Goal: Task Accomplishment & Management: Use online tool/utility

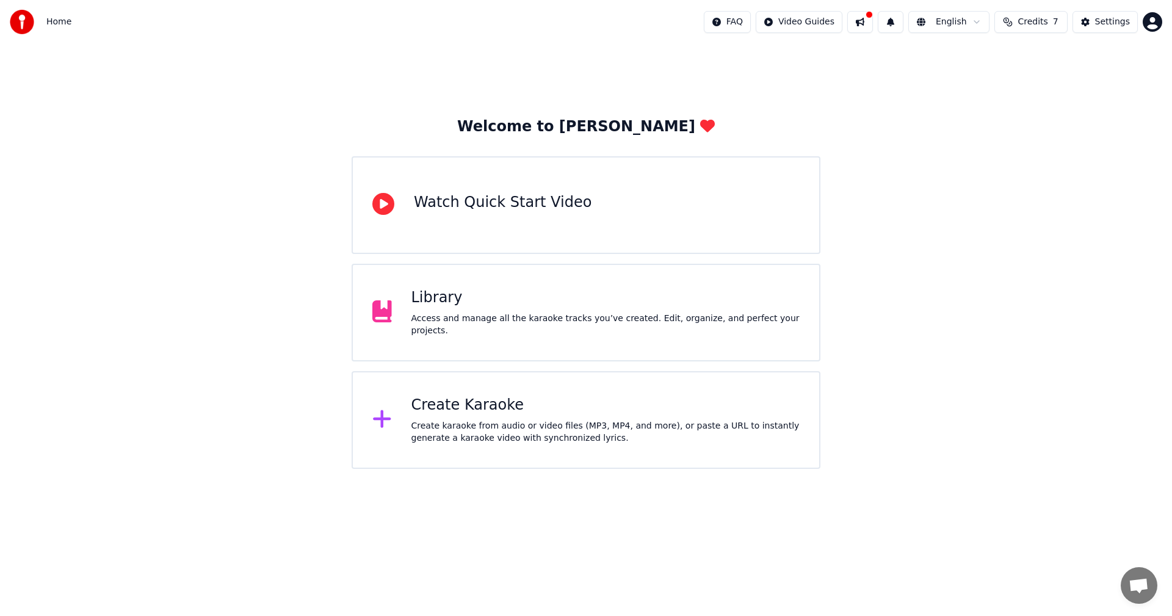
click at [489, 308] on div "Library" at bounding box center [605, 298] width 389 height 20
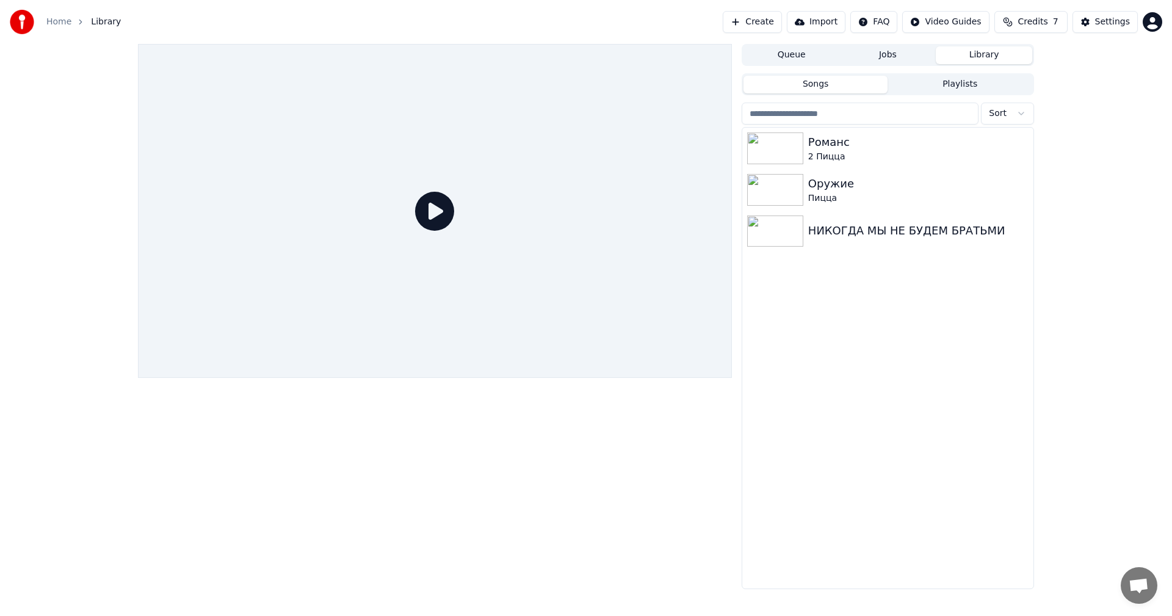
click at [767, 19] on button "Create" at bounding box center [752, 22] width 59 height 22
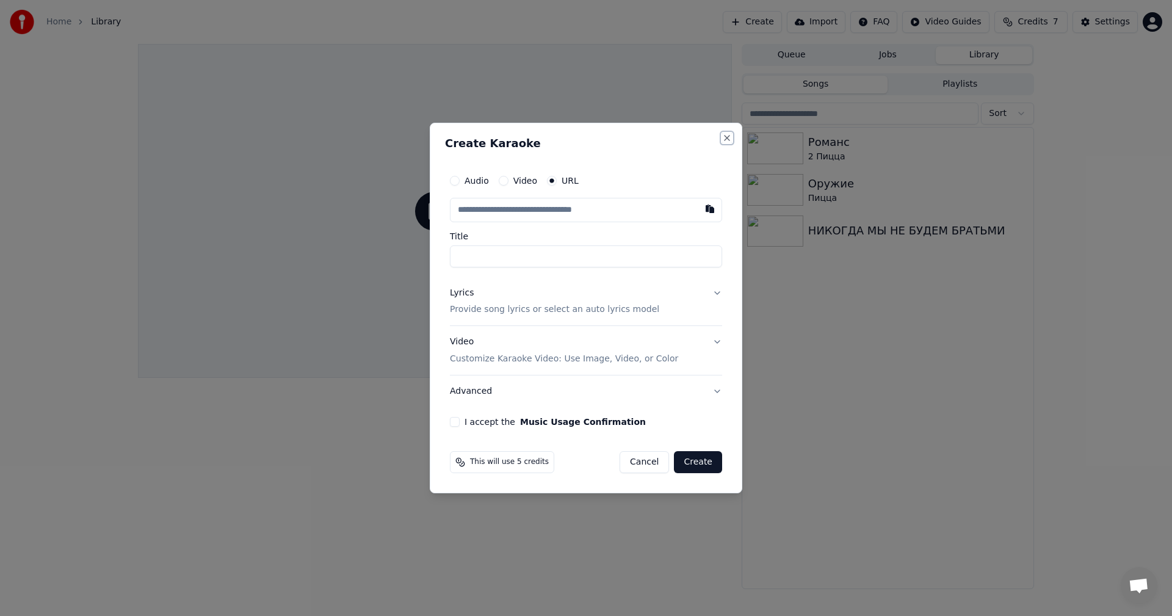
click at [726, 140] on button "Close" at bounding box center [727, 138] width 10 height 10
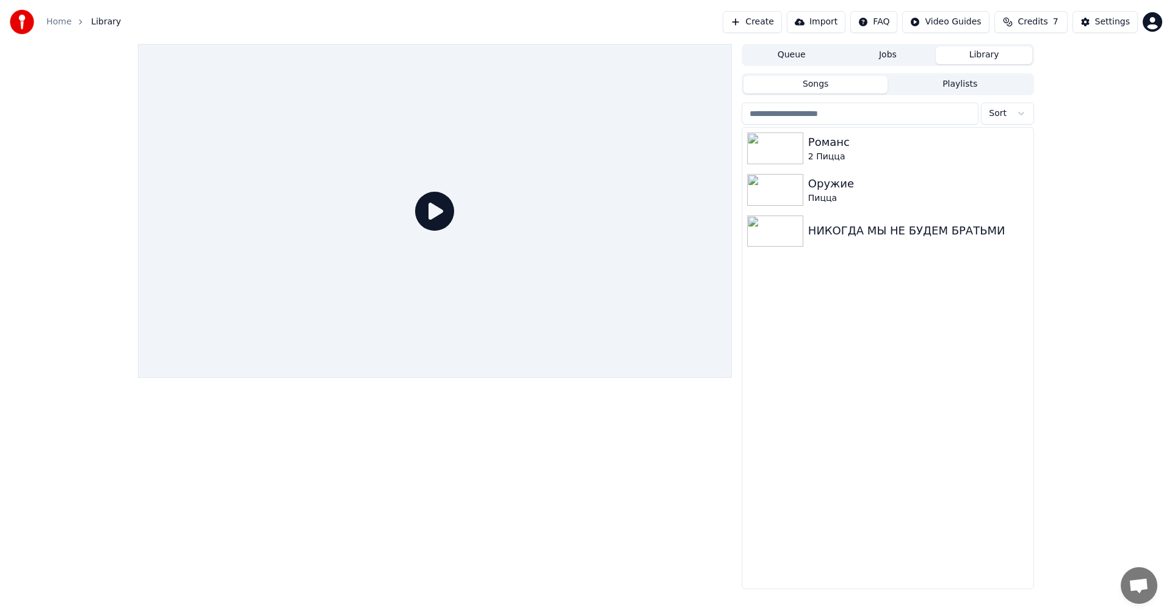
click at [1028, 21] on span "Credits" at bounding box center [1032, 22] width 30 height 12
click at [1041, 111] on button "Refresh" at bounding box center [1034, 113] width 63 height 22
click at [971, 82] on td "15" at bounding box center [965, 81] width 35 height 22
click at [1095, 211] on div "Queue Jobs Library Songs Playlists Sort Романс 2 Пицца Оружие Пицца НИКОГДА МЫ …" at bounding box center [586, 316] width 1172 height 545
click at [1108, 16] on div "Settings" at bounding box center [1112, 22] width 35 height 12
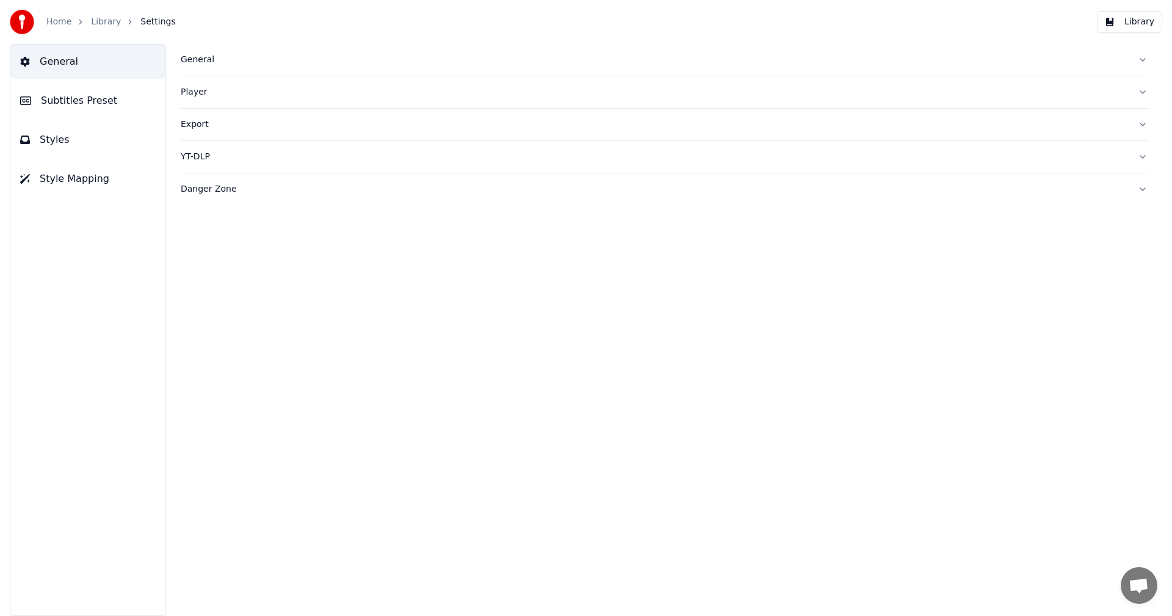
click at [220, 97] on div "Player" at bounding box center [654, 92] width 947 height 12
click at [203, 67] on button "General" at bounding box center [664, 60] width 967 height 32
click at [195, 98] on div "Dark Mode" at bounding box center [664, 98] width 967 height 27
click at [194, 105] on button "button" at bounding box center [191, 104] width 20 height 11
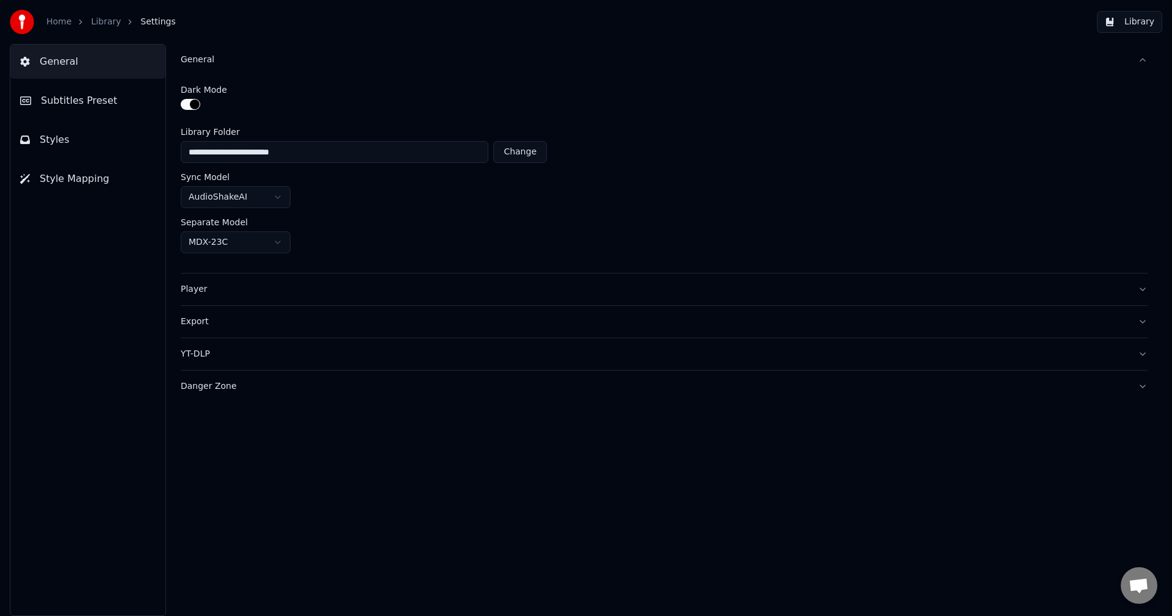
click at [191, 105] on button "button" at bounding box center [191, 104] width 20 height 11
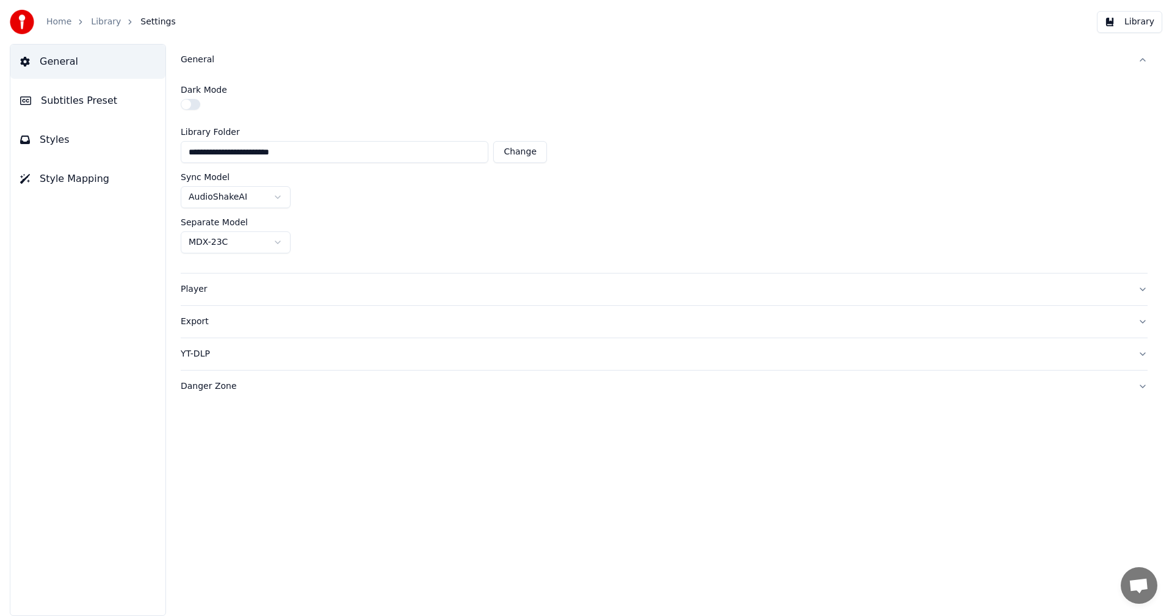
click at [191, 105] on button "button" at bounding box center [191, 104] width 20 height 11
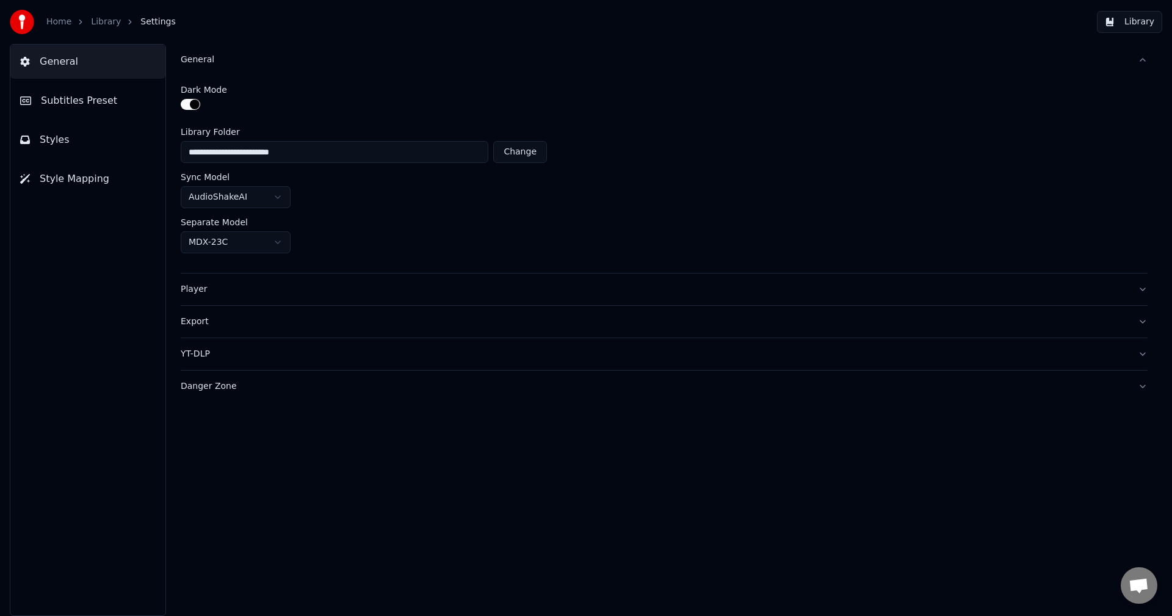
click at [276, 202] on html "**********" at bounding box center [586, 308] width 1172 height 616
click at [276, 201] on html "**********" at bounding box center [586, 308] width 1172 height 616
click at [363, 218] on div "Separate Model" at bounding box center [664, 222] width 967 height 9
click at [117, 109] on button "Subtitles Preset" at bounding box center [87, 101] width 155 height 34
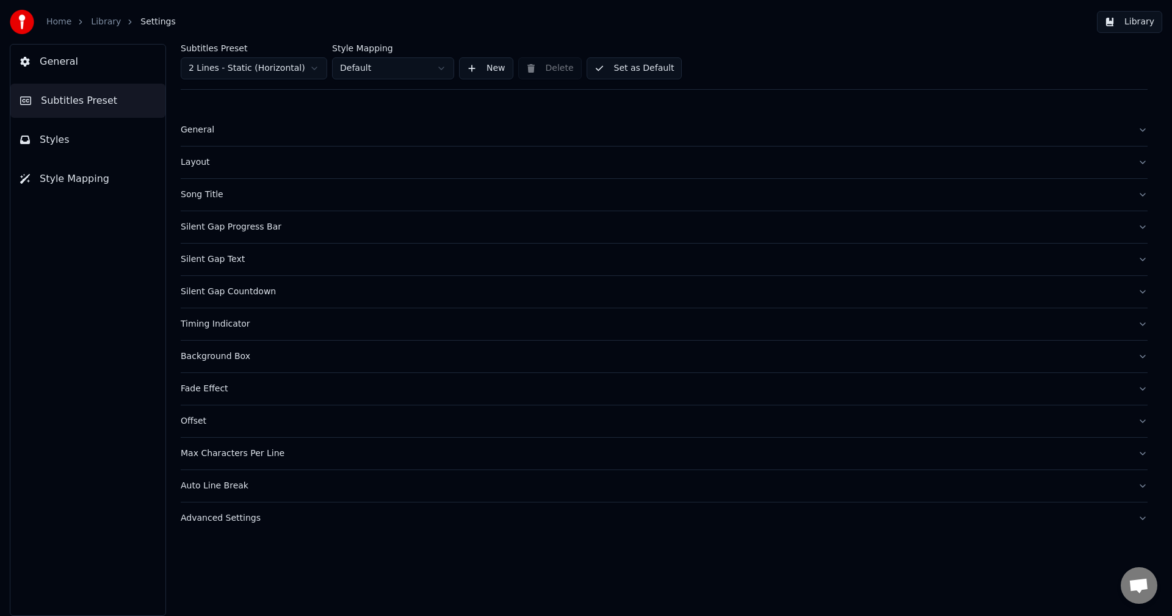
click at [107, 134] on button "Styles" at bounding box center [87, 140] width 155 height 34
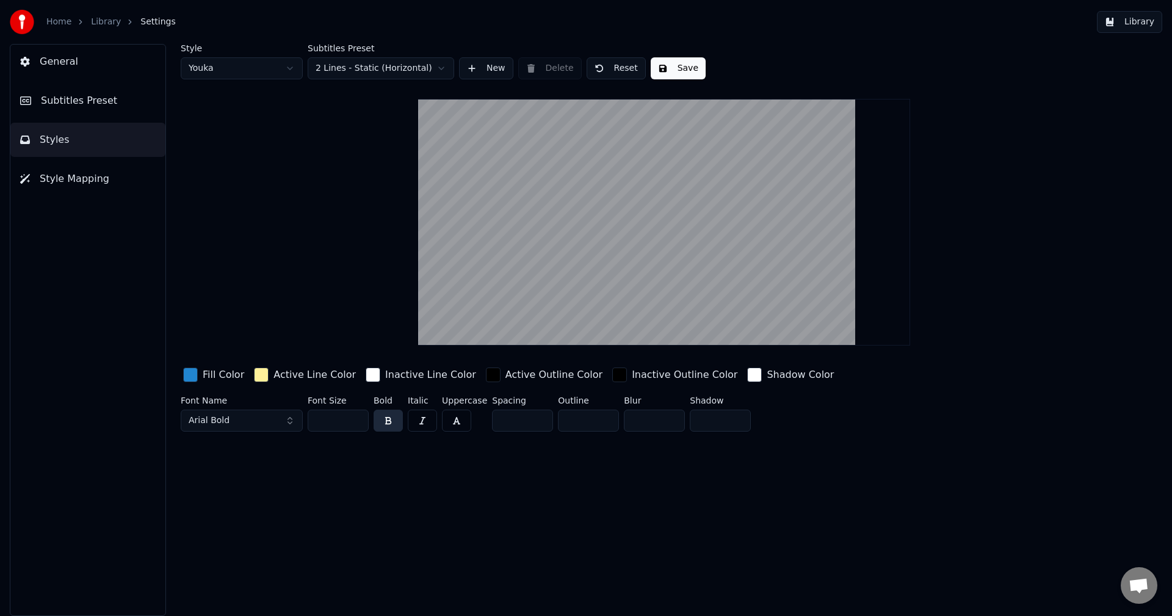
click at [977, 148] on div "Style Youka Subtitles Preset 2 Lines - Static (Horizontal) New Delete Reset Sav…" at bounding box center [664, 240] width 967 height 392
click at [334, 148] on div "Style Youka Subtitles Preset 2 Lines - Static (Horizontal) New Delete Reset Sav…" at bounding box center [664, 240] width 967 height 392
click at [1143, 23] on button "Library" at bounding box center [1129, 22] width 65 height 22
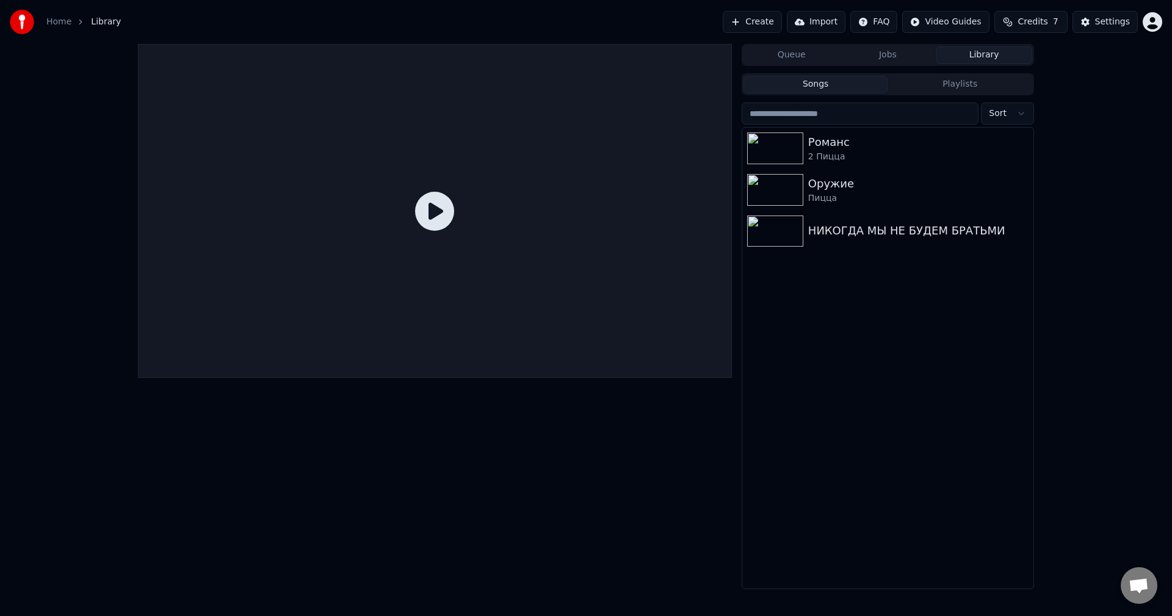
drag, startPoint x: 547, startPoint y: 135, endPoint x: 461, endPoint y: 150, distance: 87.3
click at [461, 150] on div at bounding box center [435, 211] width 594 height 334
click at [428, 217] on icon at bounding box center [434, 211] width 39 height 39
click at [908, 55] on button "Jobs" at bounding box center [888, 55] width 96 height 18
click at [967, 56] on button "Library" at bounding box center [984, 55] width 96 height 18
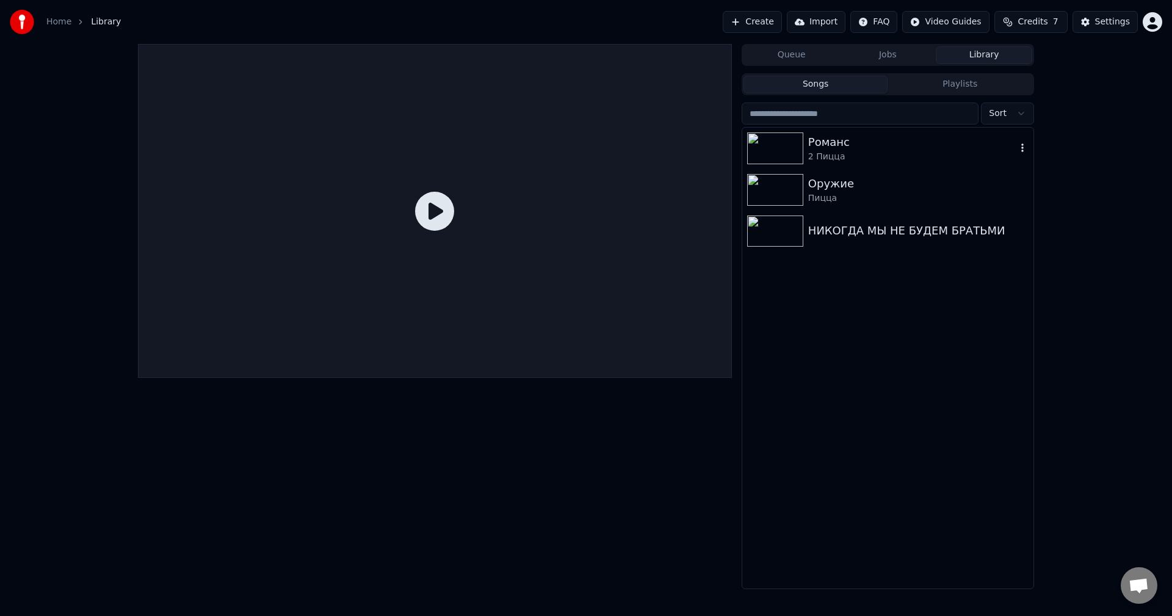
click at [1022, 150] on icon "button" at bounding box center [1022, 148] width 12 height 10
click at [1008, 250] on div "Delete" at bounding box center [1025, 249] width 94 height 20
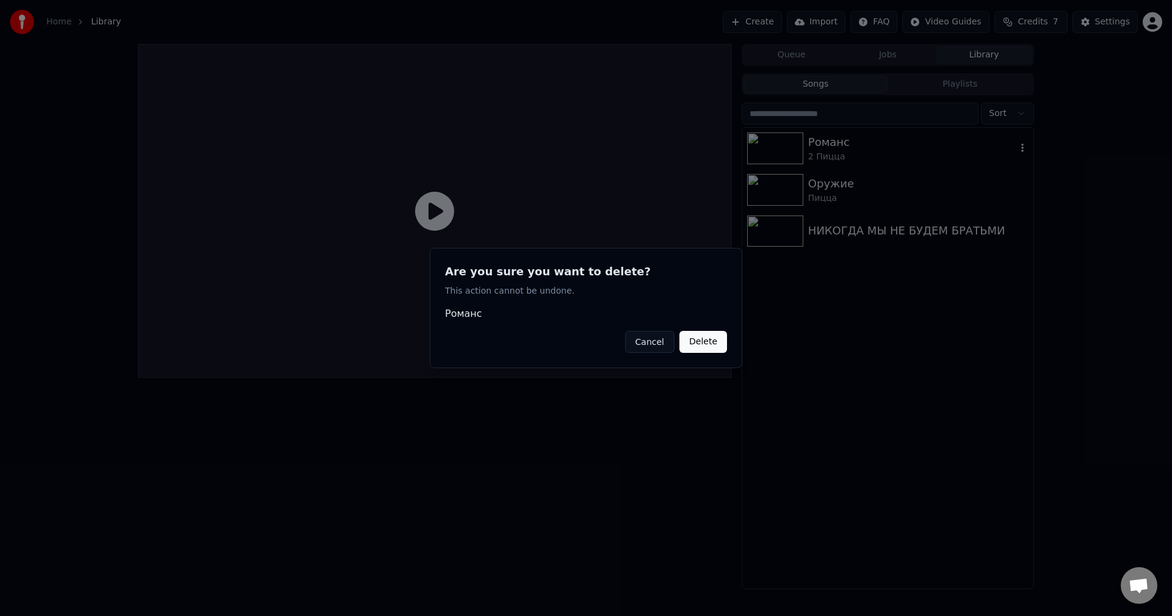
drag, startPoint x: 650, startPoint y: 342, endPoint x: 657, endPoint y: 336, distance: 8.7
click at [649, 342] on button "Cancel" at bounding box center [649, 342] width 49 height 22
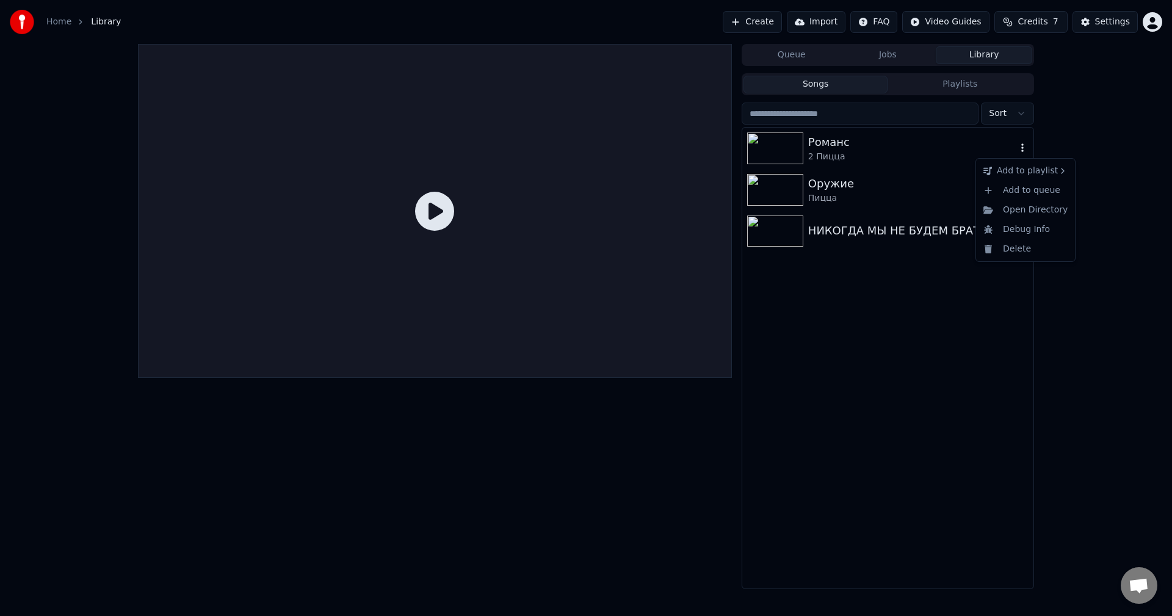
click at [1018, 146] on icon "button" at bounding box center [1022, 148] width 12 height 10
click at [1028, 213] on div "Open Directory" at bounding box center [1025, 210] width 94 height 20
click at [1024, 148] on icon "button" at bounding box center [1022, 148] width 12 height 10
click at [1010, 248] on div "Delete" at bounding box center [1025, 249] width 94 height 20
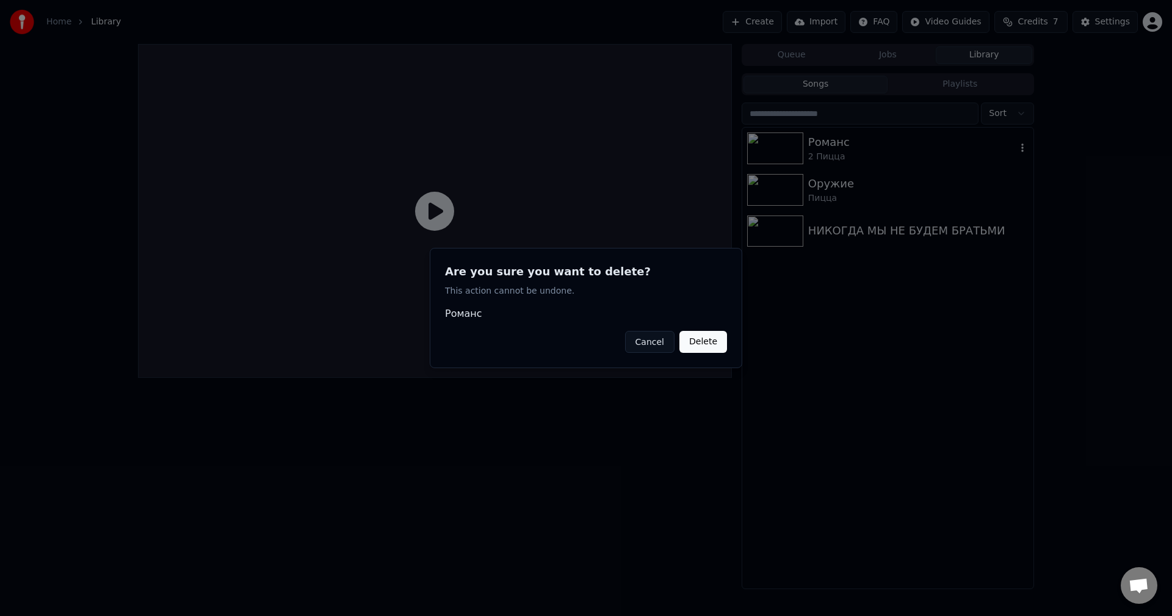
click at [708, 336] on button "Delete" at bounding box center [703, 342] width 48 height 22
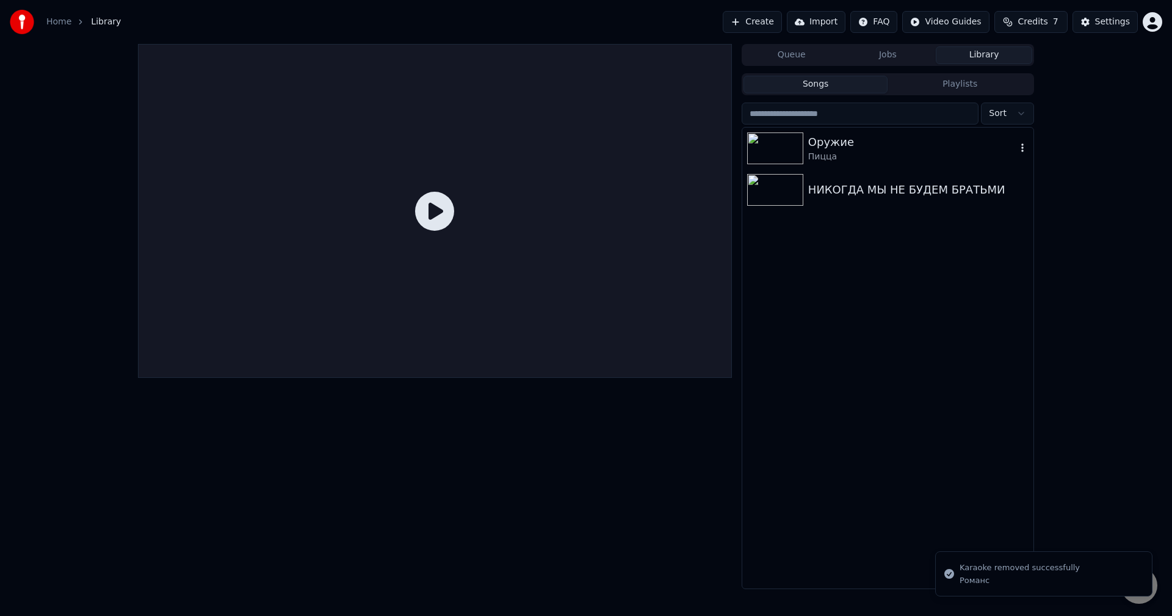
click at [851, 152] on div "Пицца" at bounding box center [912, 157] width 208 height 12
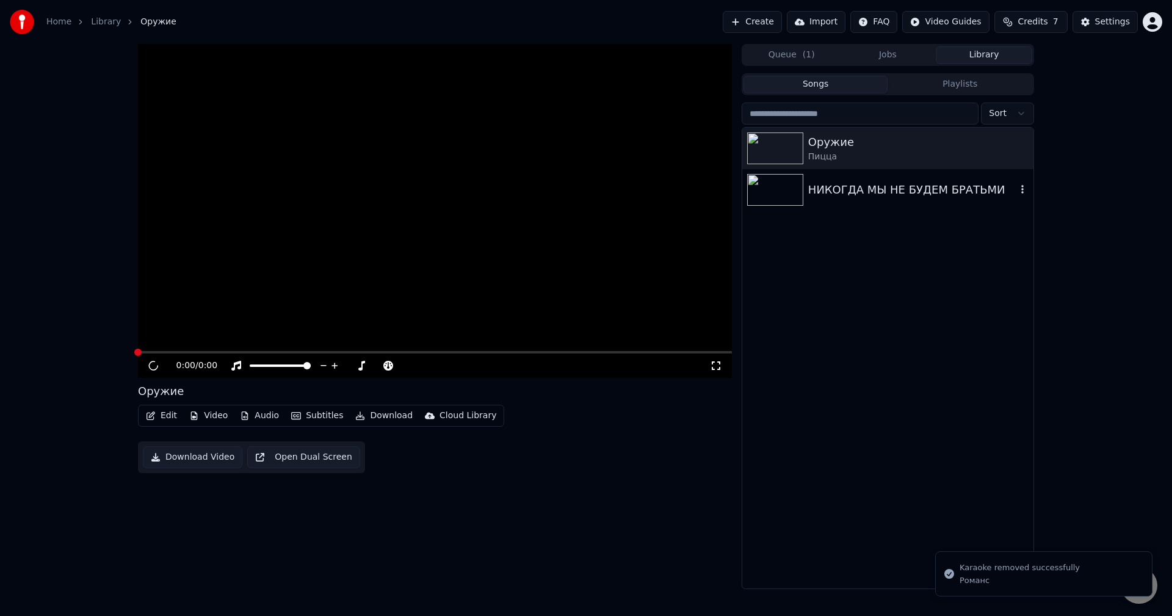
click at [858, 193] on div "НИКОГДА МЫ НЕ БУДЕМ БРАТЬМИ" at bounding box center [912, 189] width 208 height 17
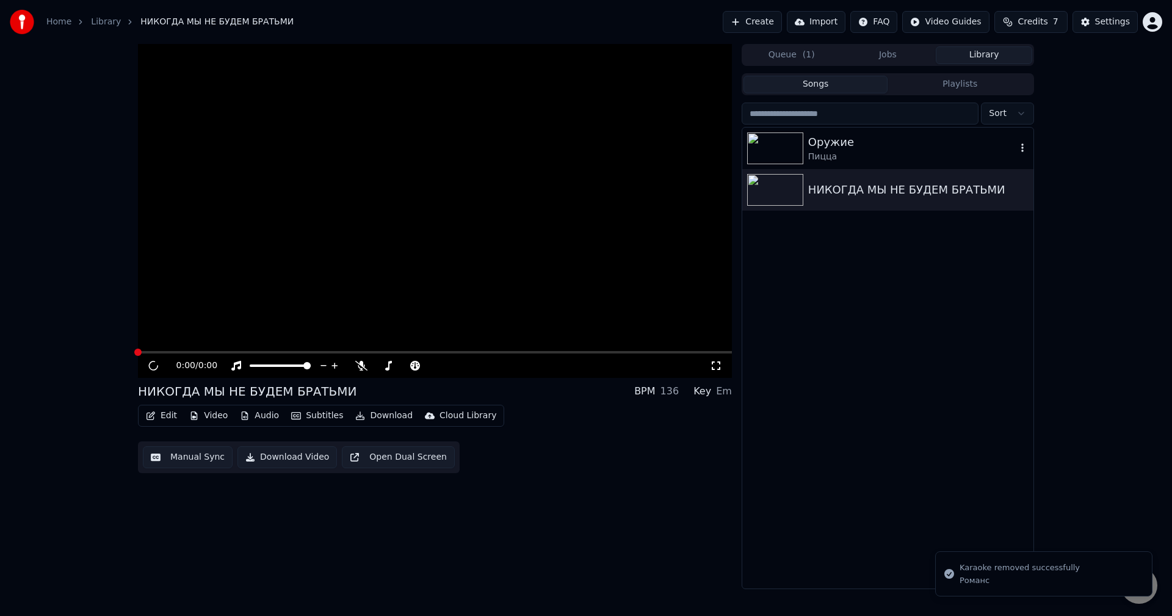
drag, startPoint x: 1030, startPoint y: 145, endPoint x: 1025, endPoint y: 150, distance: 6.5
click at [1030, 145] on div "Оружие Пицца" at bounding box center [887, 149] width 291 height 42
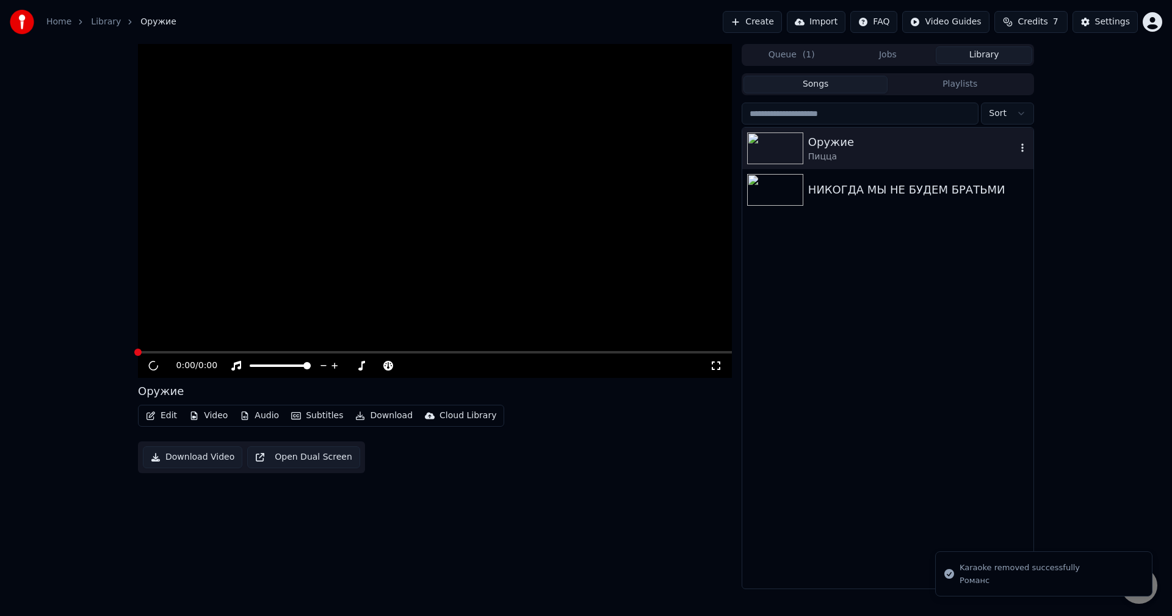
click at [1022, 150] on icon "button" at bounding box center [1022, 148] width 12 height 10
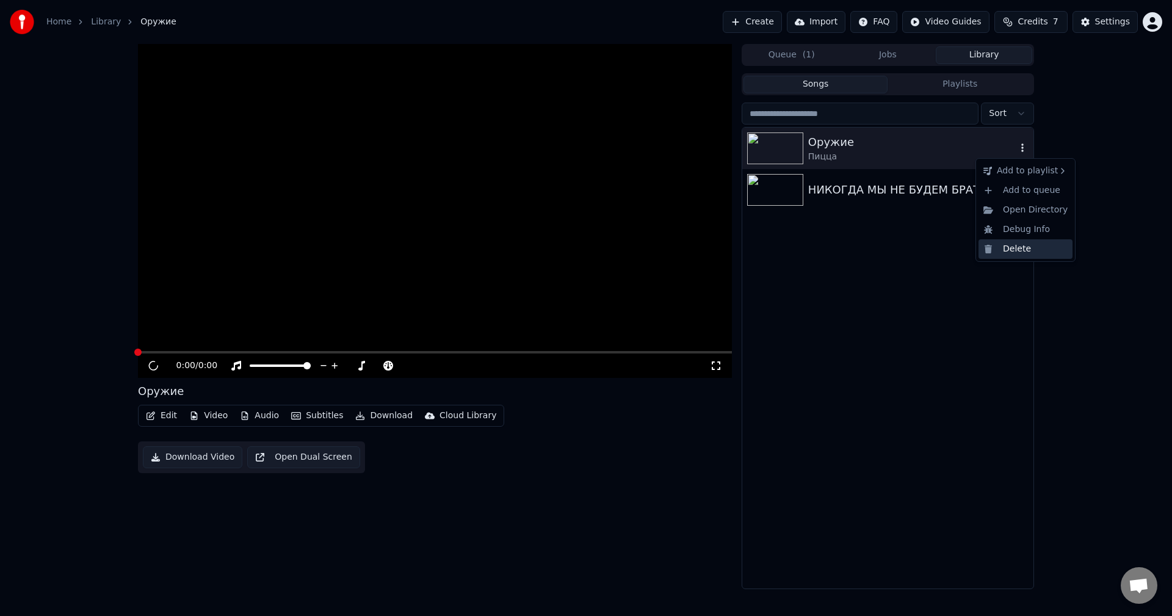
click at [1027, 250] on div "Delete" at bounding box center [1025, 249] width 94 height 20
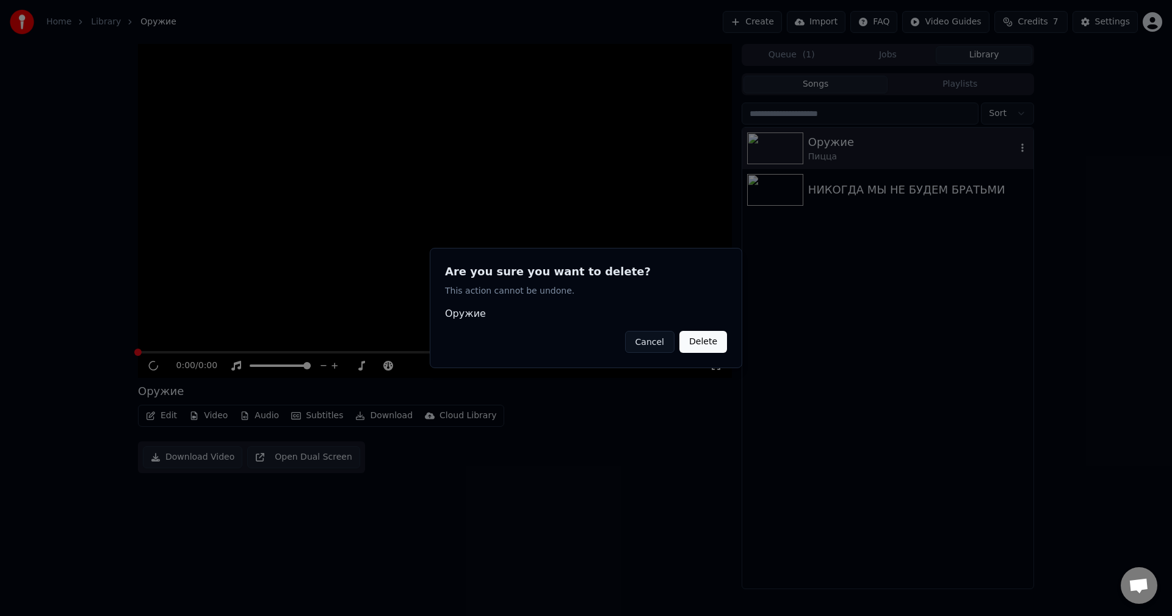
drag, startPoint x: 710, startPoint y: 344, endPoint x: 720, endPoint y: 335, distance: 13.0
click at [710, 344] on button "Delete" at bounding box center [703, 342] width 48 height 22
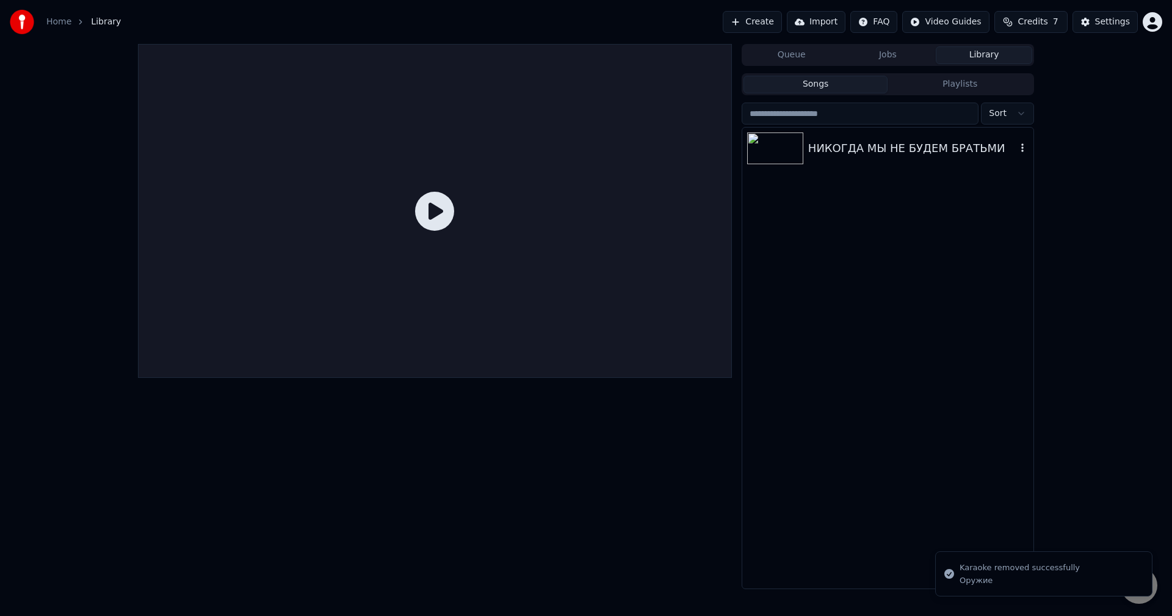
click at [1027, 147] on icon "button" at bounding box center [1022, 148] width 12 height 10
click at [1018, 249] on div "Delete" at bounding box center [1025, 249] width 94 height 20
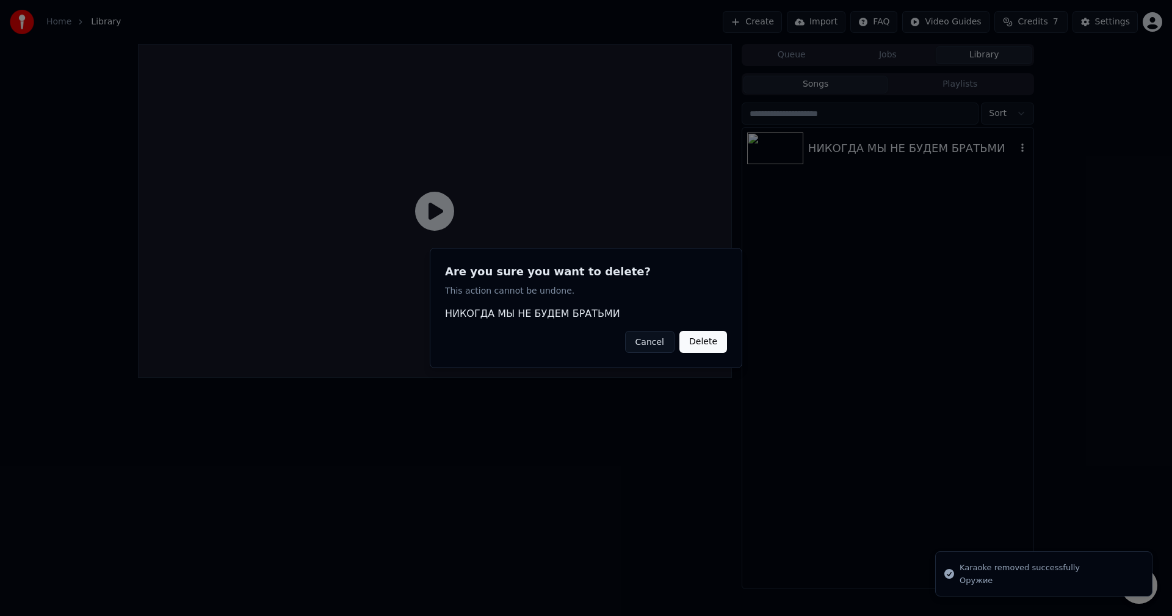
drag, startPoint x: 689, startPoint y: 341, endPoint x: 778, endPoint y: 294, distance: 101.0
click at [690, 341] on button "Delete" at bounding box center [703, 342] width 48 height 22
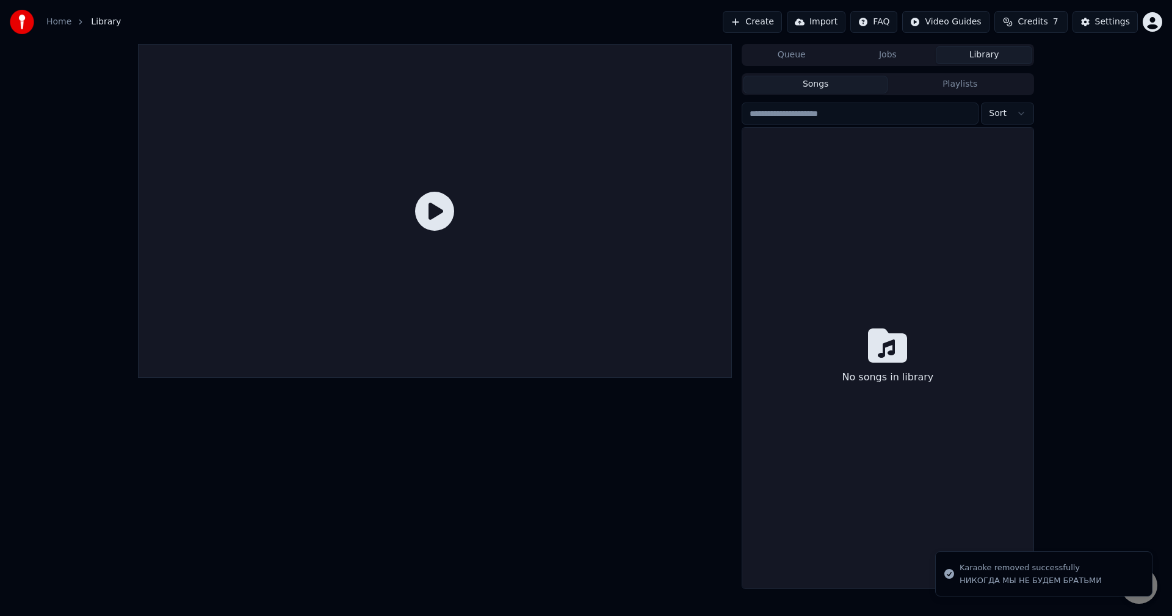
click at [848, 111] on input "search" at bounding box center [860, 114] width 237 height 22
click at [1003, 109] on html "Home Library Create Import FAQ Video Guides Credits 7 Settings Queue Jobs Libra…" at bounding box center [586, 308] width 1172 height 616
click at [1071, 316] on html "Home Library Create Import FAQ Video Guides Credits 7 Settings Queue Jobs Libra…" at bounding box center [586, 308] width 1172 height 616
click at [793, 114] on input "search" at bounding box center [860, 114] width 237 height 22
click at [829, 25] on button "Import" at bounding box center [816, 22] width 59 height 22
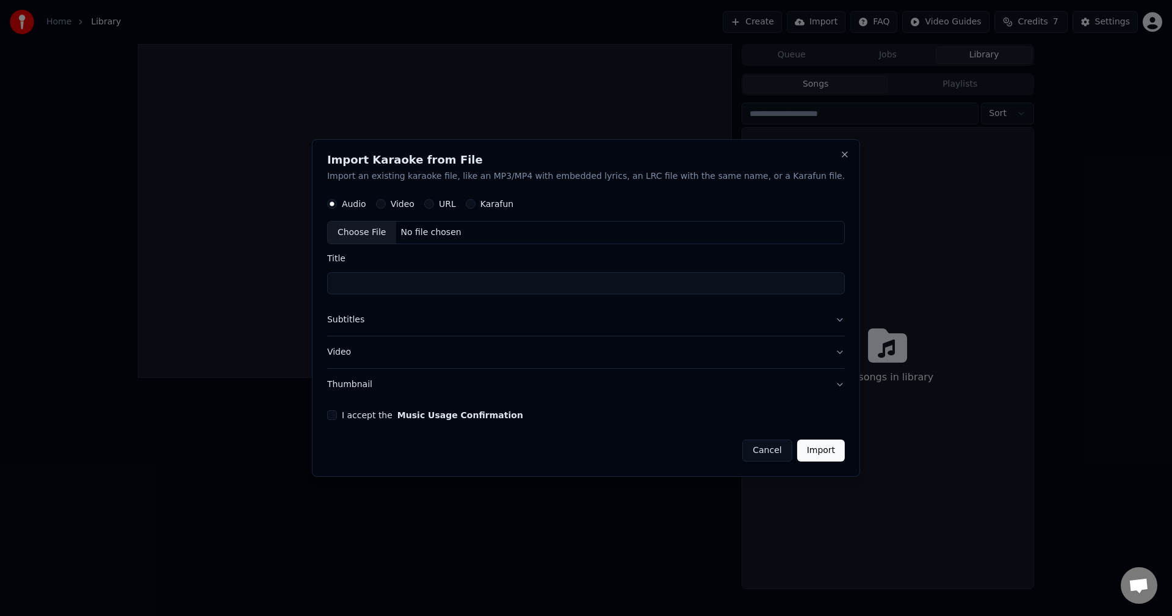
click at [396, 234] on div "Choose File" at bounding box center [362, 233] width 68 height 22
click at [414, 205] on div "Video" at bounding box center [395, 205] width 38 height 10
click at [386, 204] on button "Video" at bounding box center [381, 205] width 10 height 10
click at [396, 229] on div "Choose File" at bounding box center [362, 233] width 68 height 22
drag, startPoint x: 510, startPoint y: 282, endPoint x: 576, endPoint y: 279, distance: 66.6
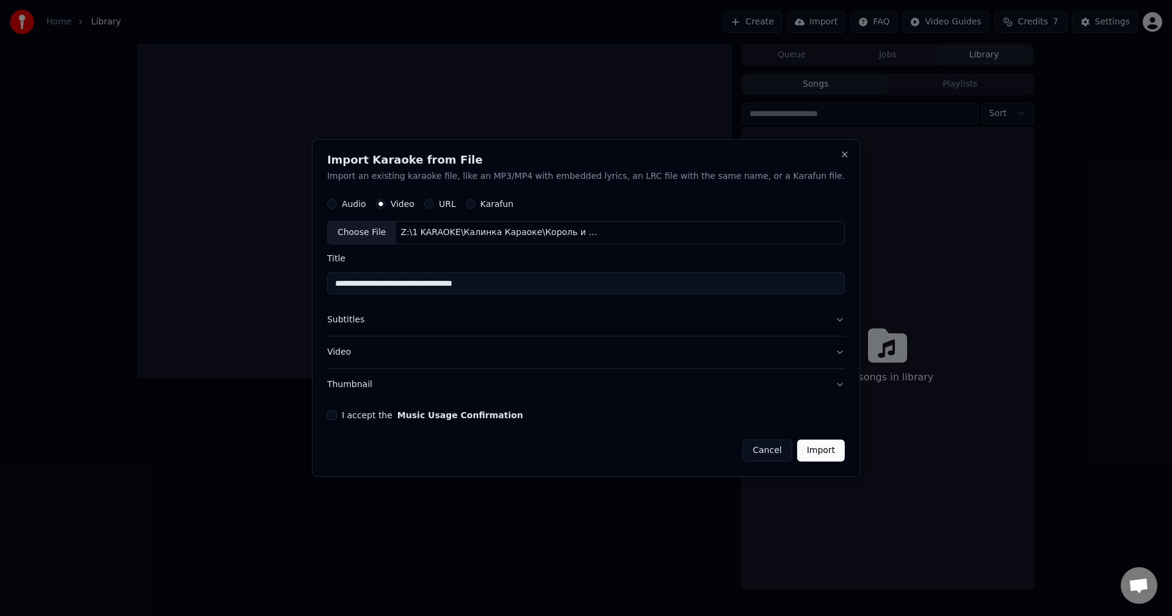
click at [576, 279] on input "**********" at bounding box center [586, 284] width 518 height 22
type input "**********"
click at [385, 320] on button "Subtitles" at bounding box center [586, 321] width 518 height 32
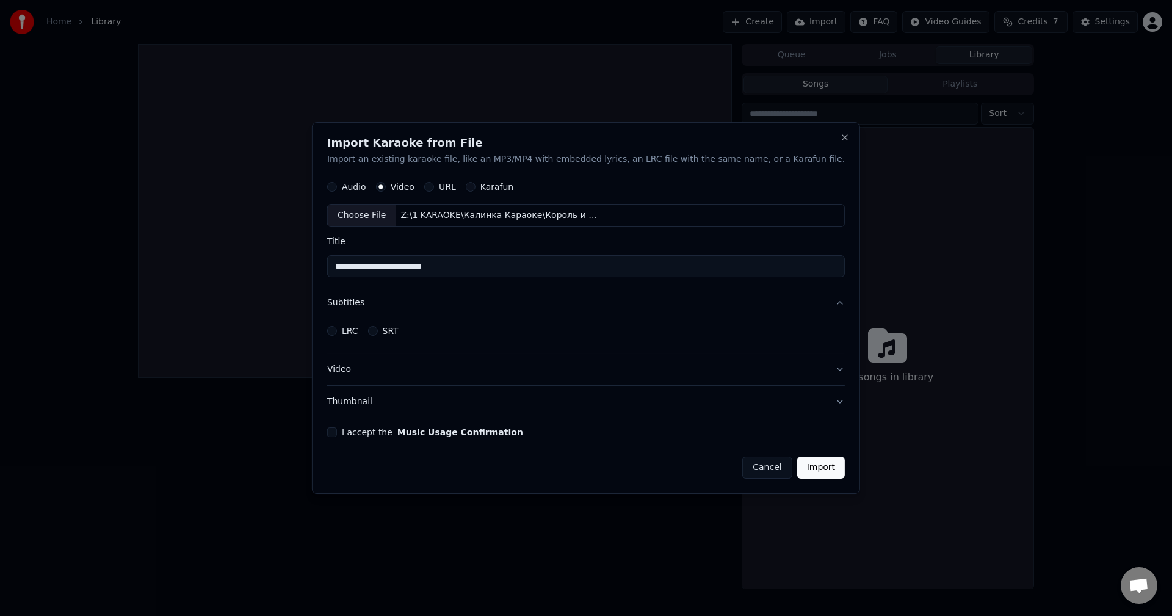
click at [373, 368] on button "Video" at bounding box center [586, 369] width 518 height 32
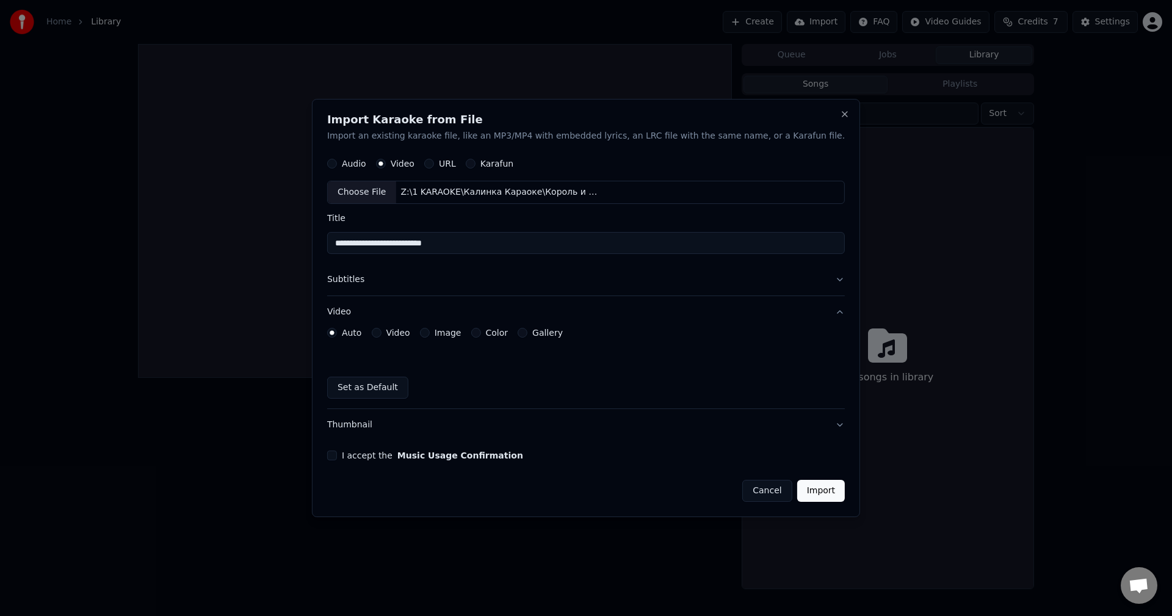
click at [545, 247] on input "**********" at bounding box center [586, 244] width 518 height 22
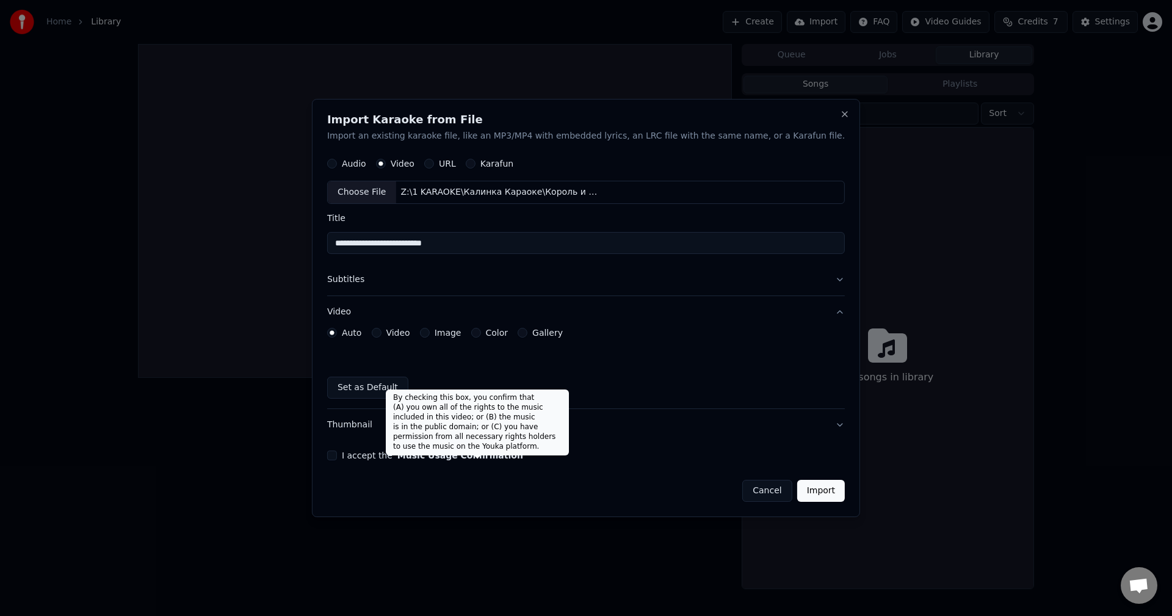
click at [431, 458] on button "Music Usage Confirmation" at bounding box center [460, 455] width 126 height 9
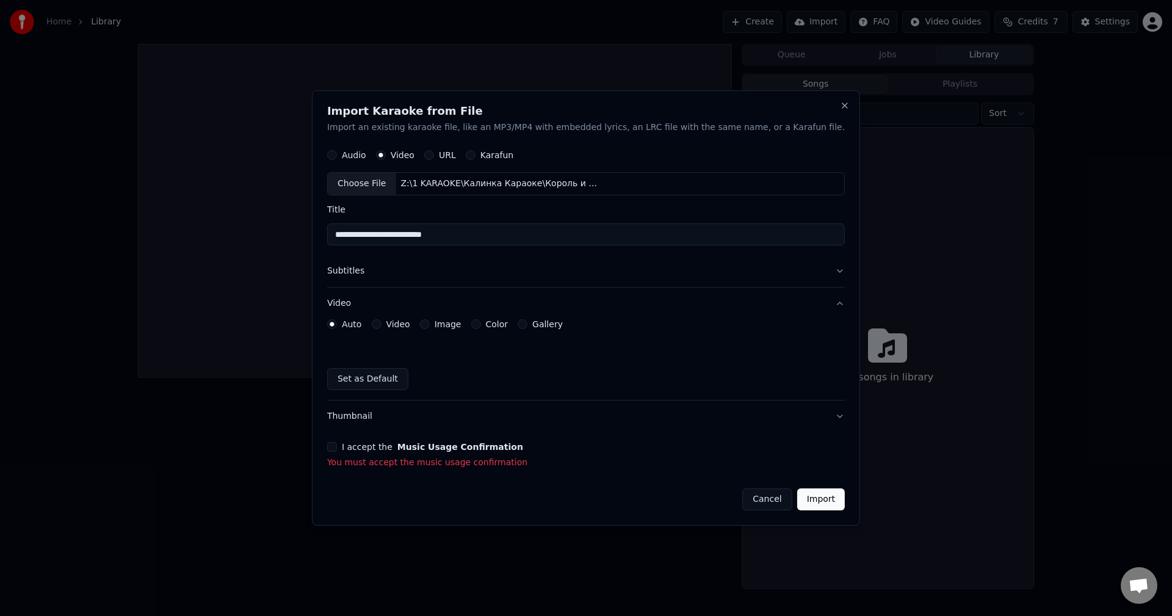
click at [337, 446] on button "I accept the Music Usage Confirmation" at bounding box center [332, 447] width 10 height 10
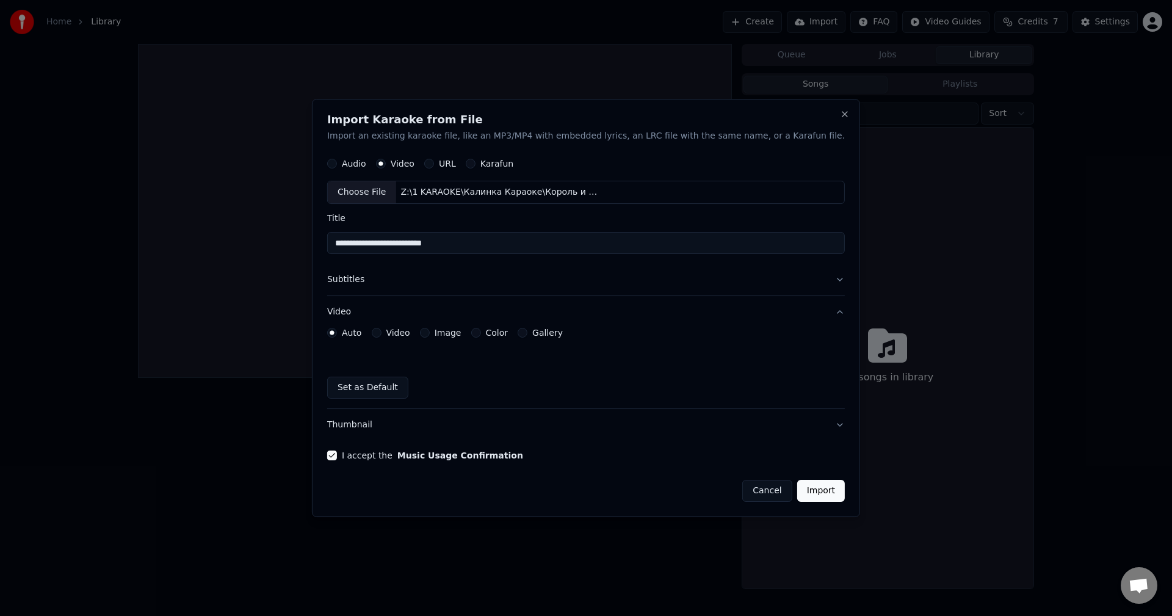
click at [797, 493] on button "Import" at bounding box center [821, 491] width 48 height 22
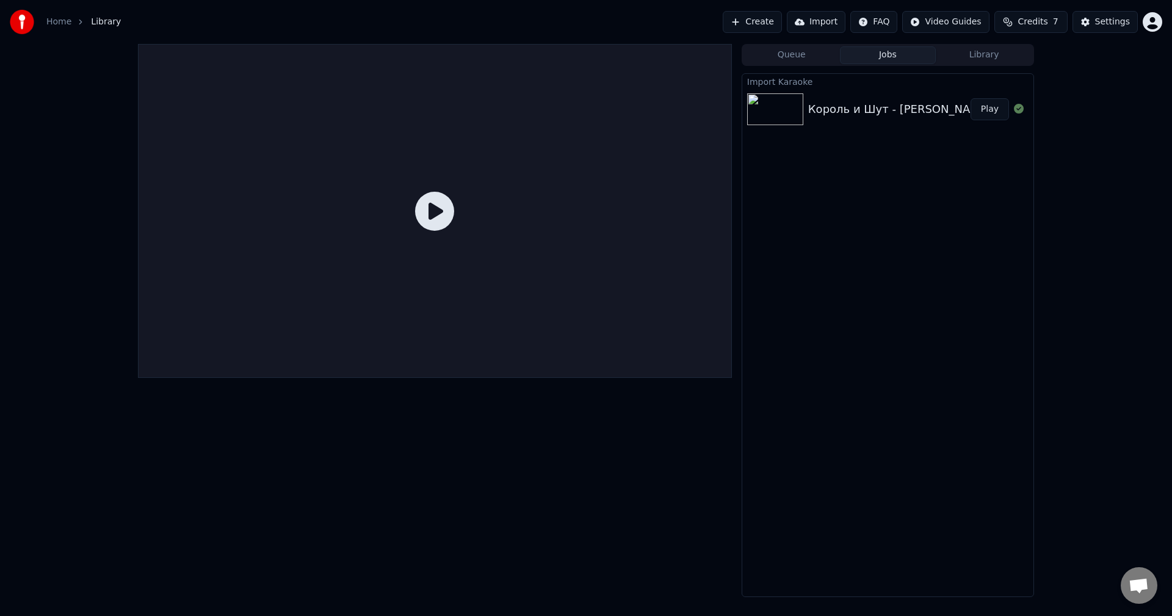
click at [986, 110] on button "Play" at bounding box center [989, 109] width 38 height 22
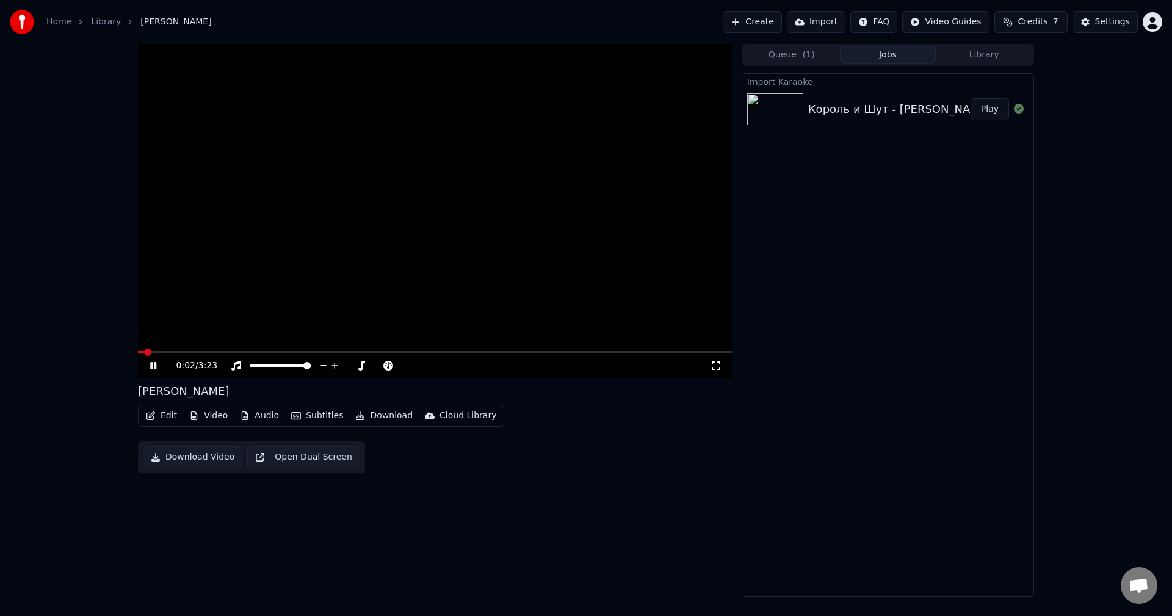
click at [314, 417] on button "Subtitles" at bounding box center [317, 415] width 62 height 17
click at [311, 464] on div "Off" at bounding box center [338, 462] width 111 height 20
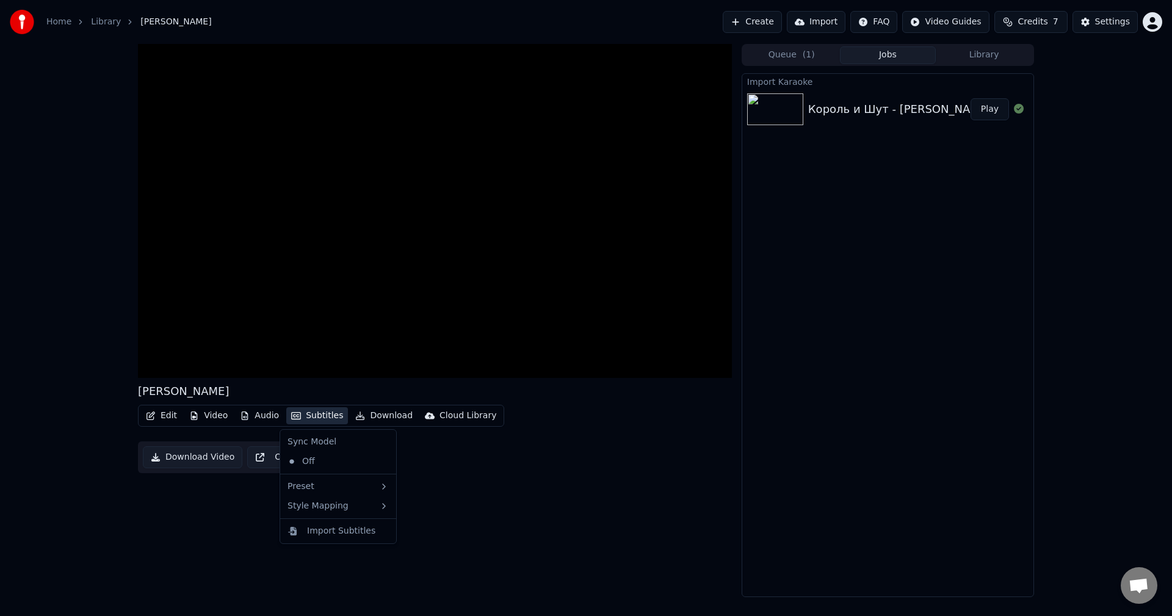
click at [308, 415] on button "Subtitles" at bounding box center [317, 415] width 62 height 17
click at [529, 521] on div "[PERSON_NAME] Edit Video Audio Subtitles Download Cloud Library Download Video …" at bounding box center [435, 320] width 594 height 553
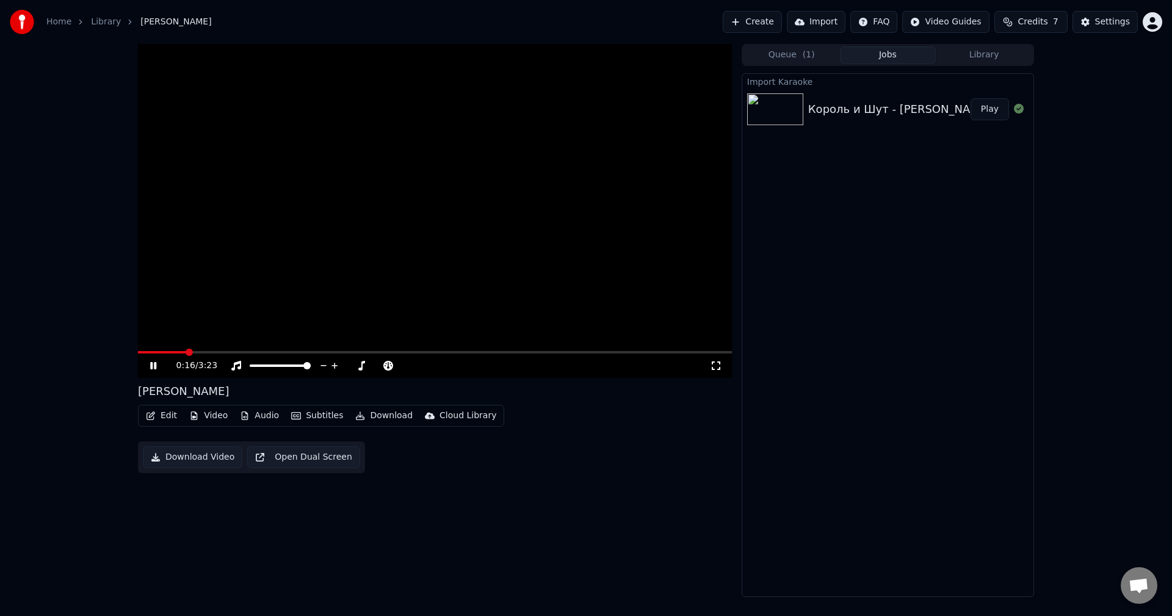
click at [905, 402] on div "Import Karaoke Король и Шут - Кукла Колдуна Play" at bounding box center [888, 335] width 292 height 524
click at [714, 366] on icon at bounding box center [716, 366] width 12 height 10
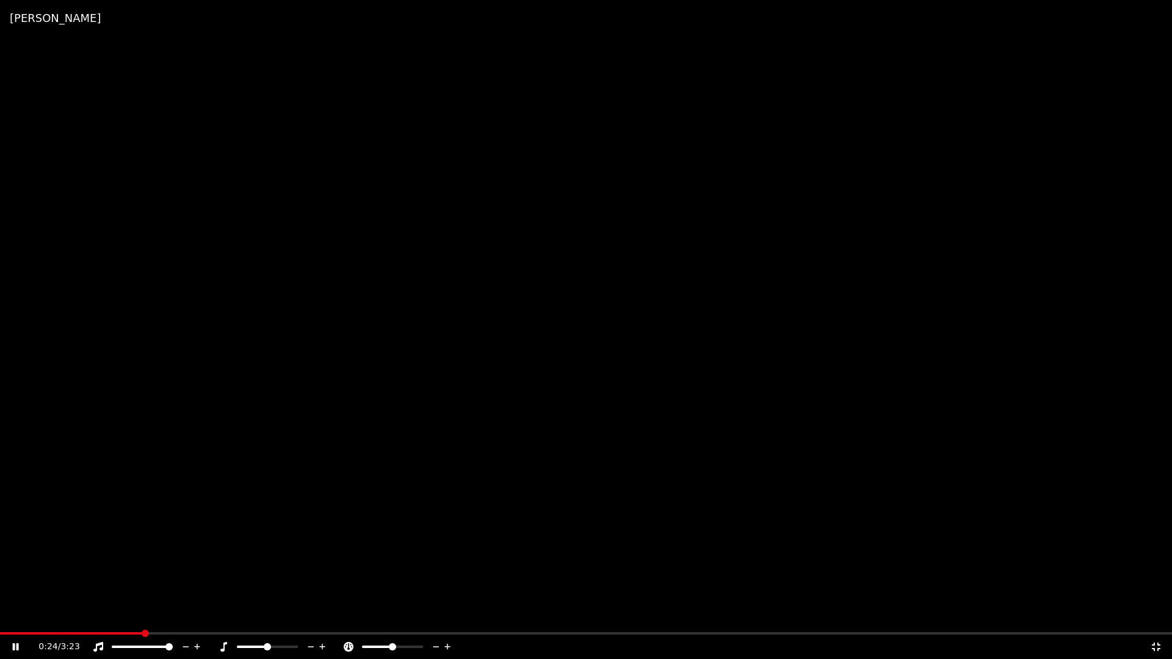
click at [321, 615] on icon at bounding box center [323, 647] width 12 height 12
click at [327, 615] on icon at bounding box center [323, 647] width 12 height 12
click at [313, 615] on icon at bounding box center [311, 647] width 12 height 12
click at [309, 615] on icon at bounding box center [311, 647] width 12 height 12
click at [312, 615] on icon at bounding box center [311, 647] width 12 height 12
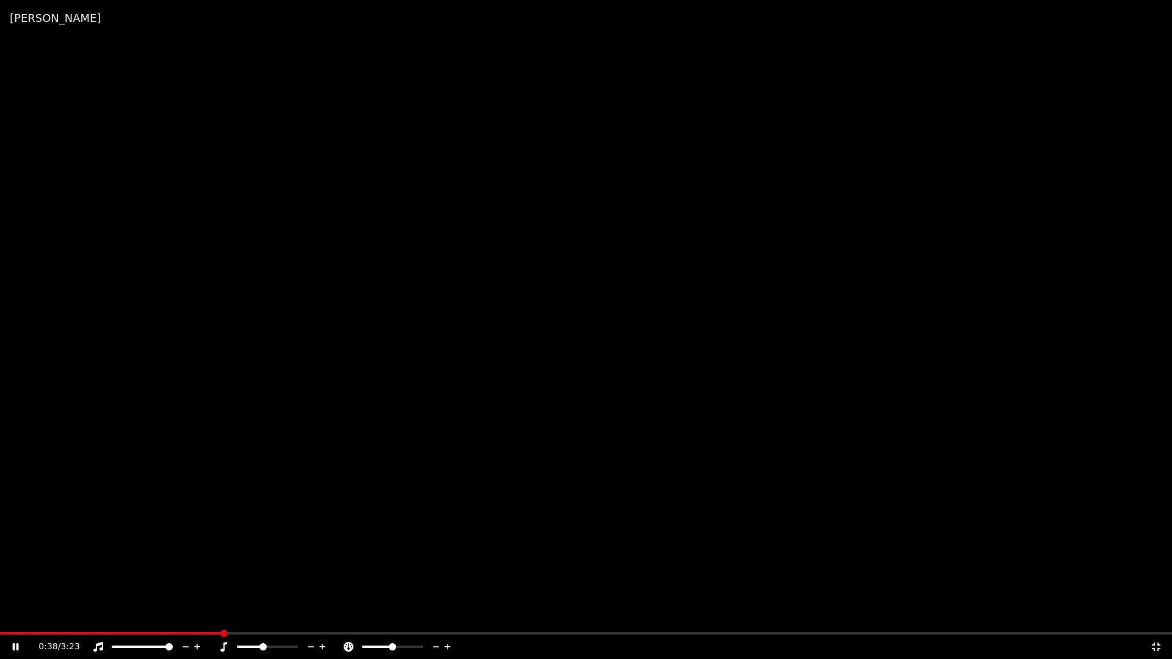
click at [325, 615] on icon at bounding box center [323, 647] width 12 height 12
click at [322, 615] on icon at bounding box center [323, 647] width 12 height 12
click at [311, 615] on icon at bounding box center [311, 647] width 12 height 12
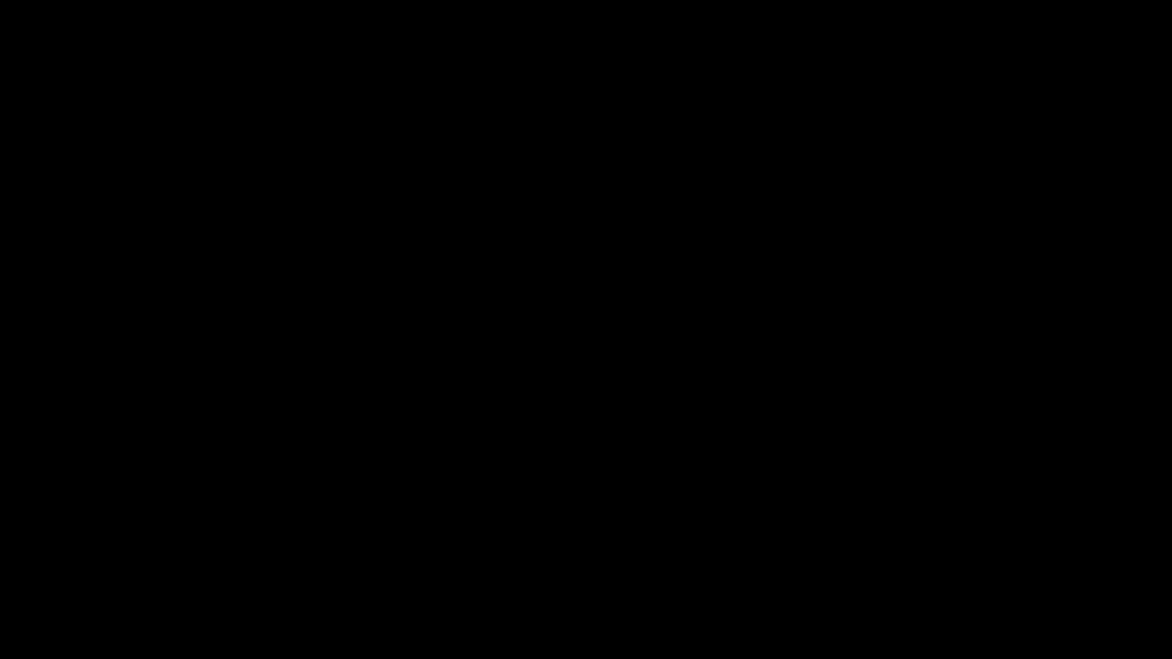
click at [311, 615] on video at bounding box center [586, 329] width 1172 height 659
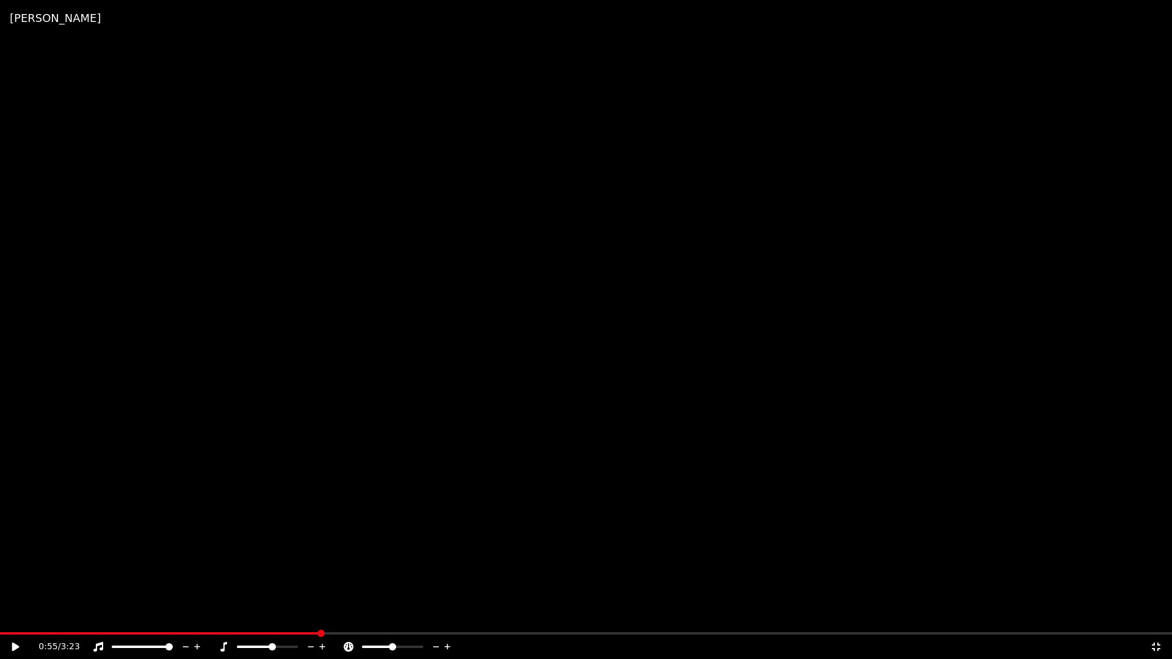
click at [312, 615] on icon at bounding box center [311, 646] width 6 height 1
click at [323, 615] on icon at bounding box center [323, 647] width 12 height 12
click at [381, 513] on video at bounding box center [586, 329] width 1172 height 659
click at [1158, 615] on icon at bounding box center [1156, 647] width 12 height 10
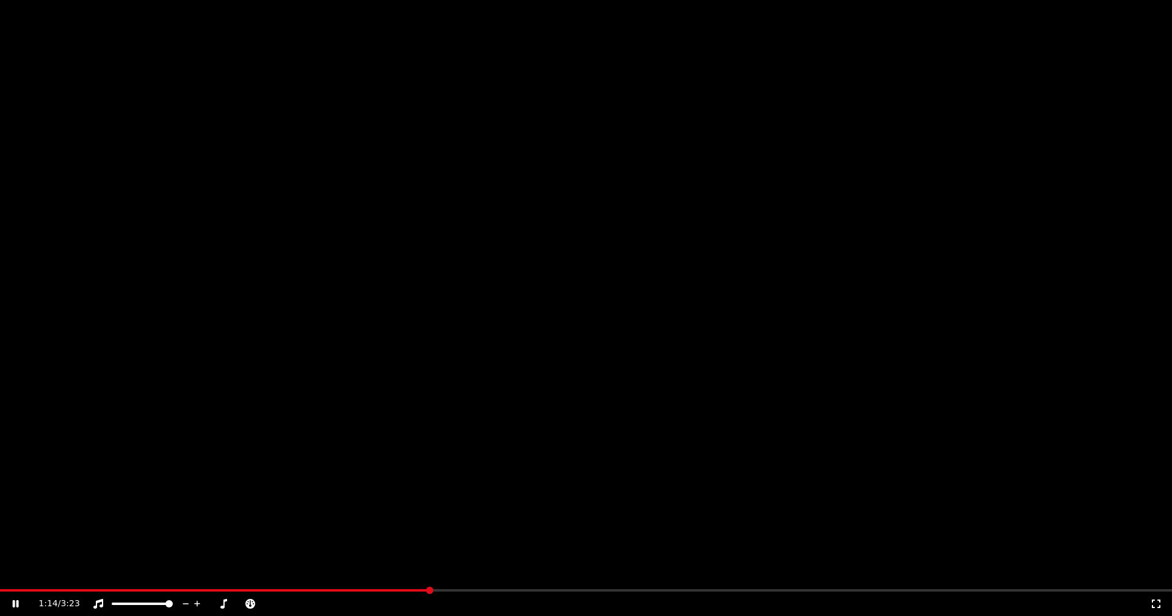
click at [503, 568] on div "1:14 / 3:23 [PERSON_NAME] Edit Video Audio Subtitles Download Cloud Library Dow…" at bounding box center [435, 320] width 594 height 553
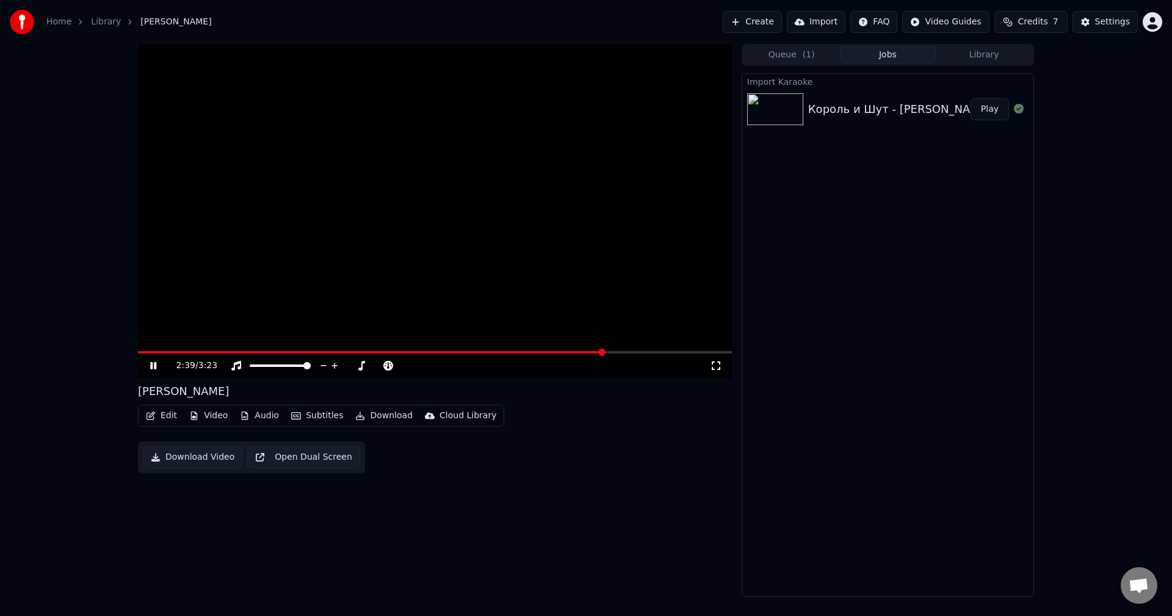
click at [573, 197] on video at bounding box center [435, 211] width 594 height 334
click at [831, 24] on button "Import" at bounding box center [816, 22] width 59 height 22
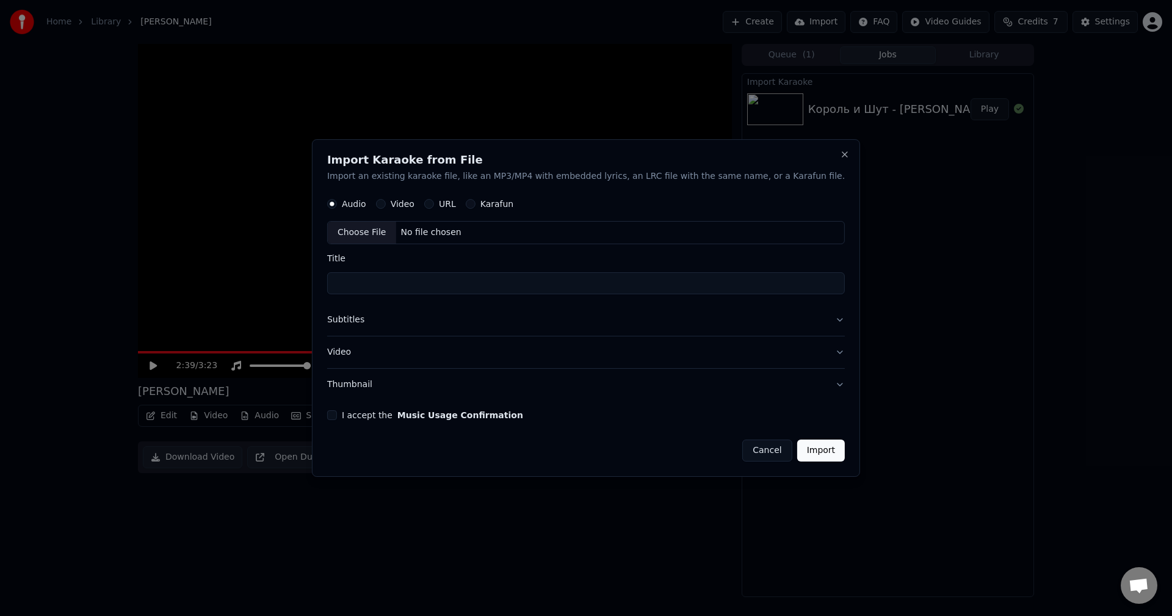
click at [414, 200] on div "Video" at bounding box center [395, 205] width 38 height 10
click at [386, 207] on button "Video" at bounding box center [381, 205] width 10 height 10
click at [396, 236] on div "Choose File" at bounding box center [362, 233] width 68 height 22
click at [386, 235] on div "Choose File" at bounding box center [362, 233] width 68 height 22
type input "**********"
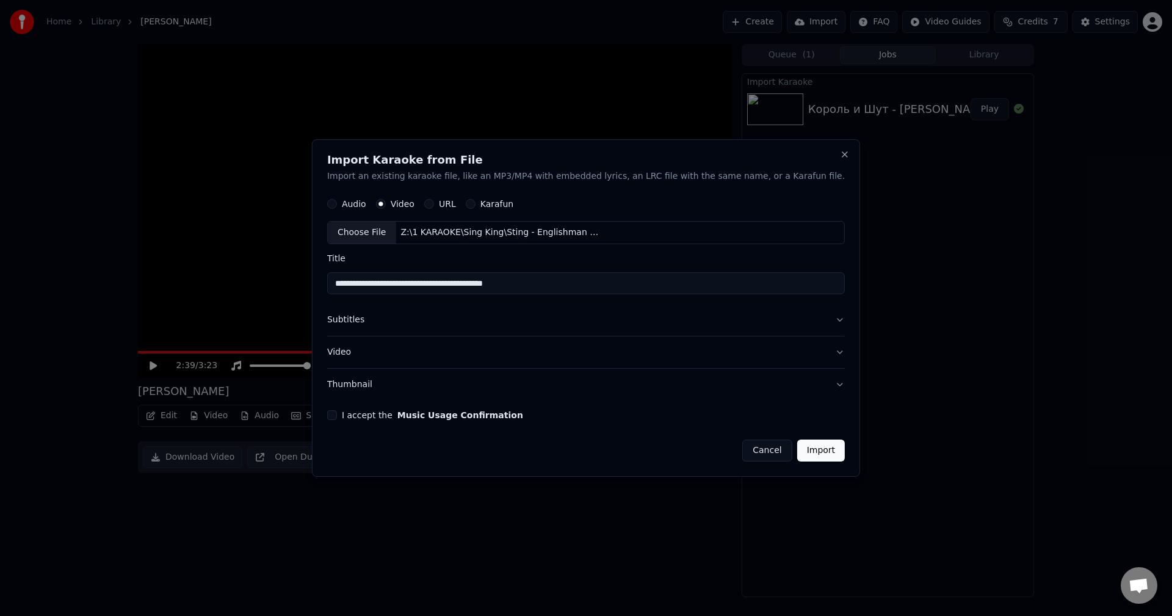
click at [797, 447] on button "Import" at bounding box center [821, 450] width 48 height 22
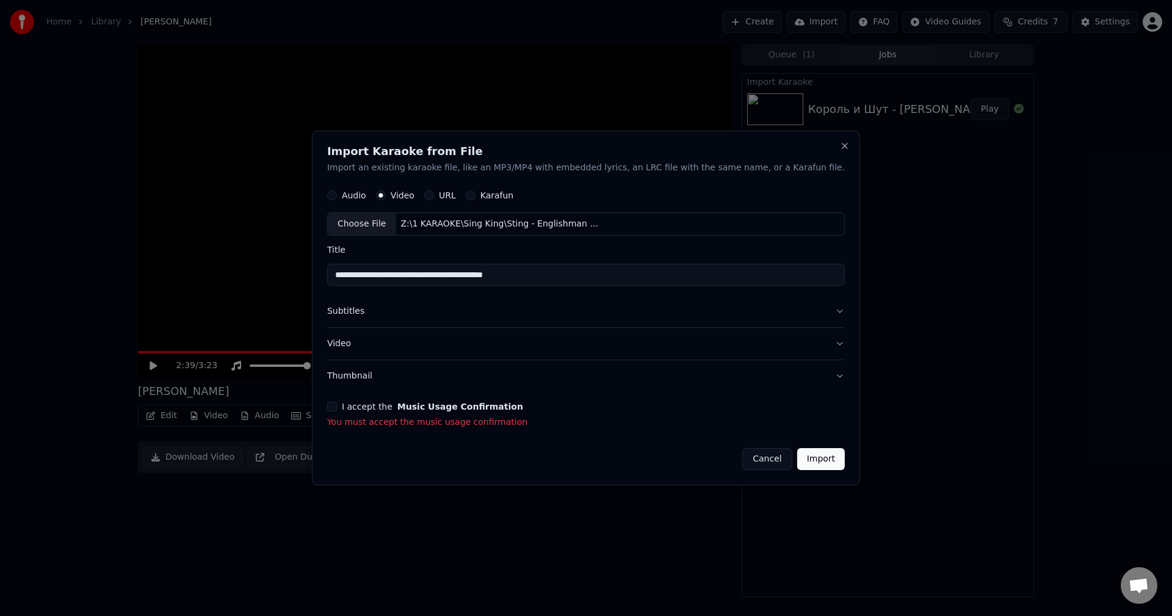
click at [337, 406] on button "I accept the Music Usage Confirmation" at bounding box center [332, 407] width 10 height 10
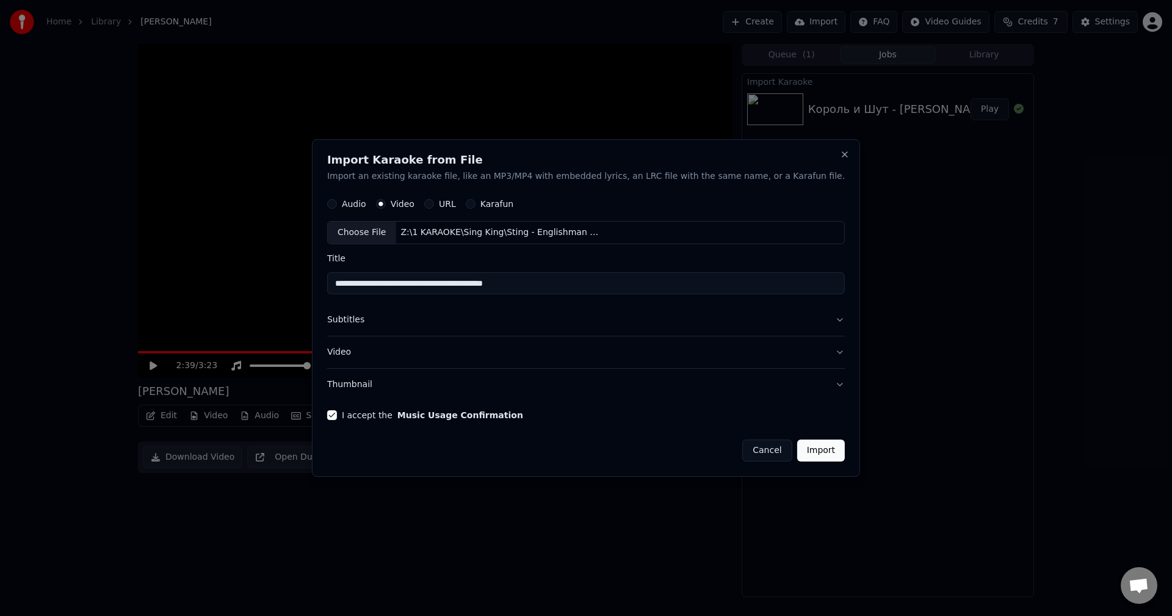
click at [797, 453] on button "Import" at bounding box center [821, 450] width 48 height 22
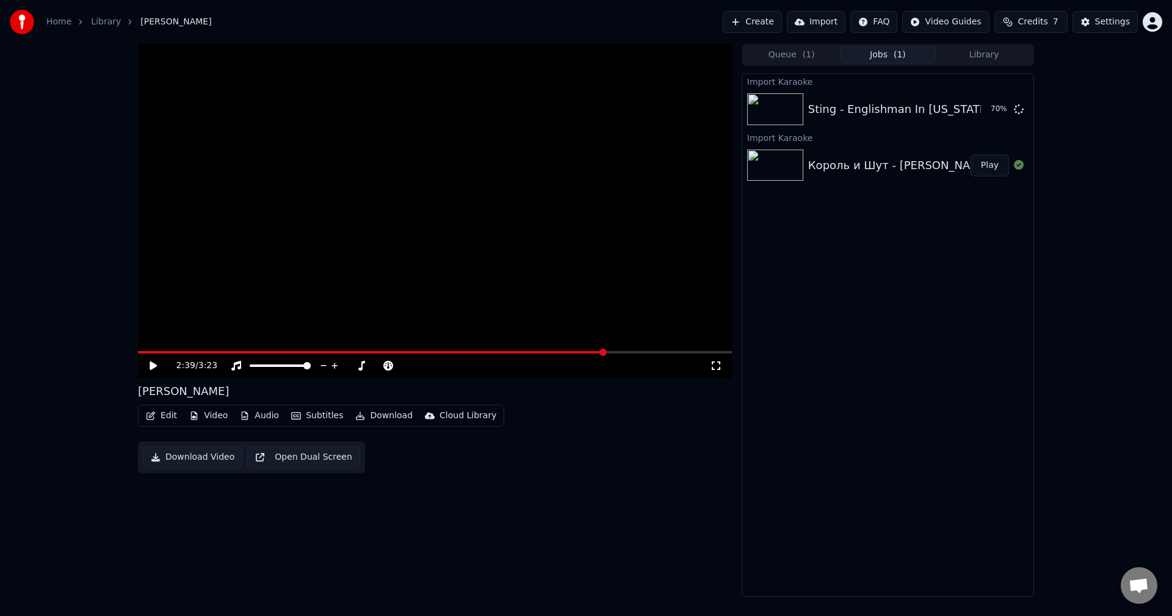
click at [760, 21] on button "Create" at bounding box center [752, 22] width 59 height 22
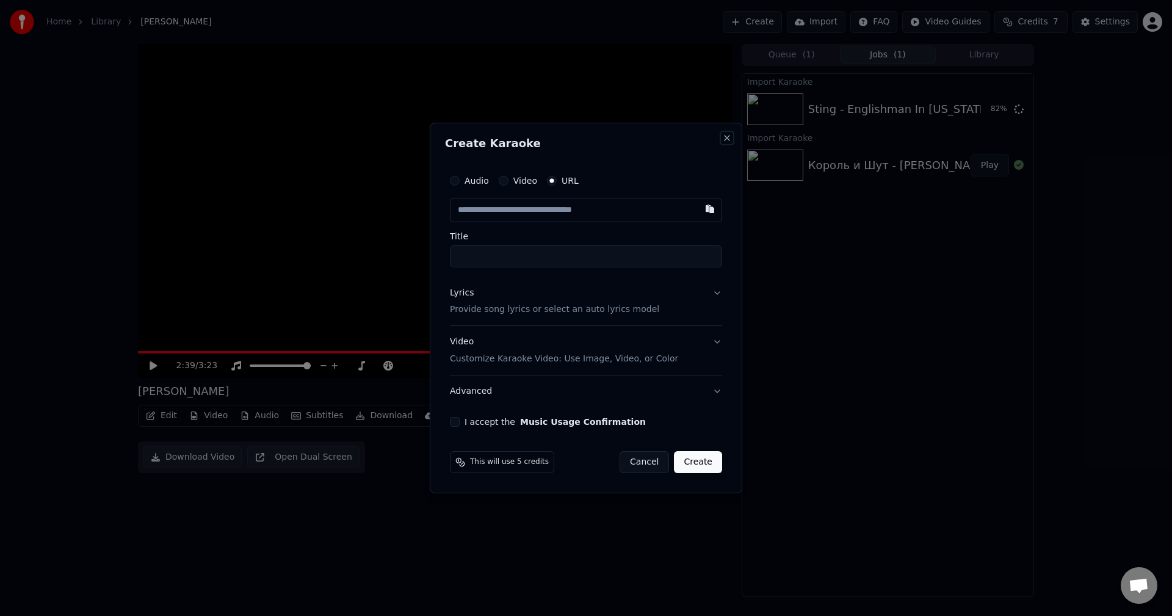
click at [726, 135] on button "Close" at bounding box center [727, 138] width 10 height 10
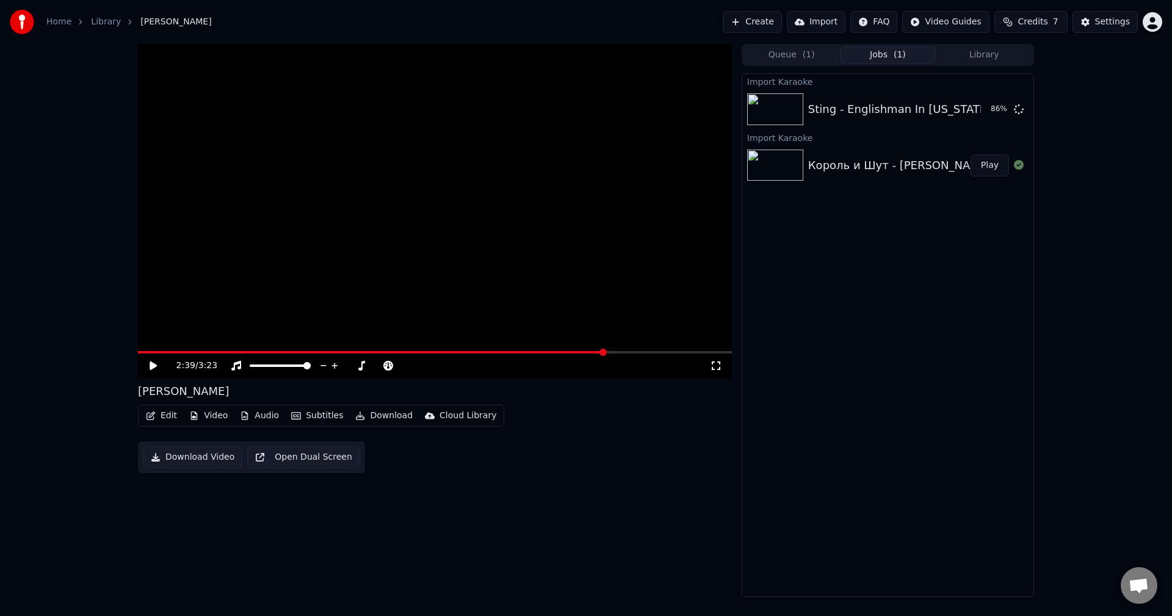
click at [980, 56] on button "Library" at bounding box center [984, 55] width 96 height 18
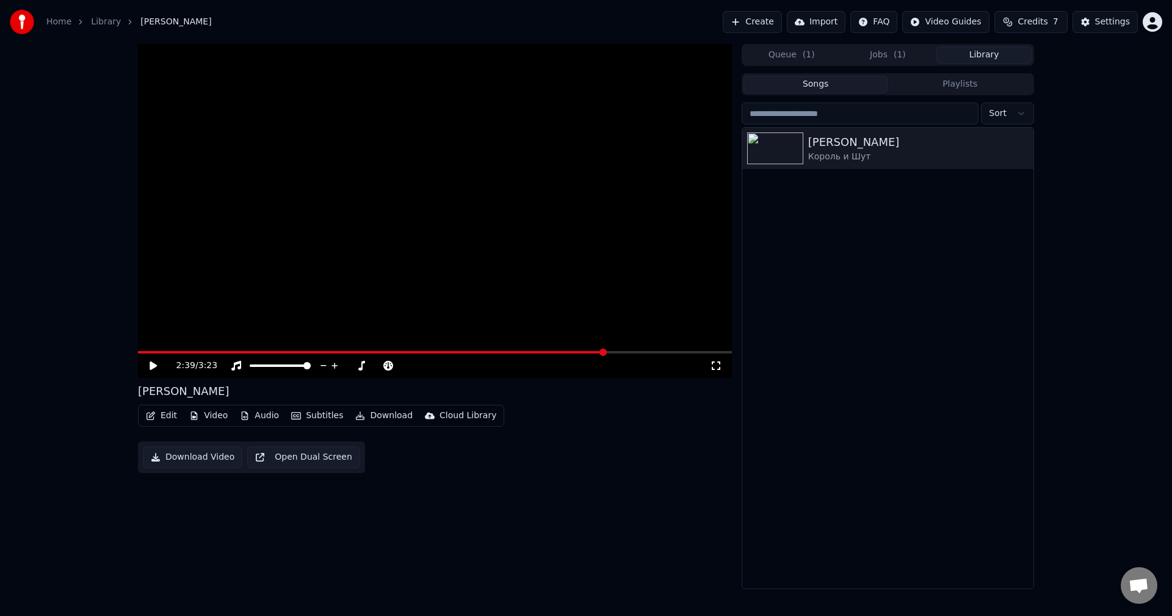
click at [916, 84] on button "Playlists" at bounding box center [959, 85] width 145 height 18
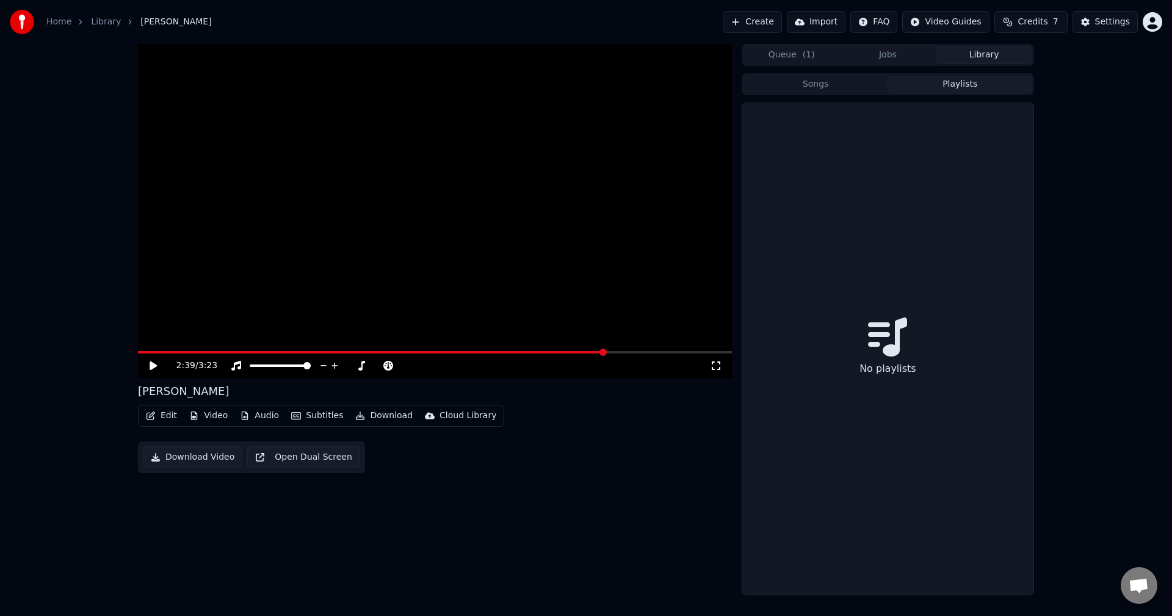
click at [889, 345] on icon at bounding box center [887, 336] width 39 height 39
click at [881, 381] on div "No playlists" at bounding box center [887, 348] width 291 height 491
click at [845, 81] on button "Songs" at bounding box center [815, 85] width 145 height 18
click at [951, 87] on button "Playlists" at bounding box center [959, 85] width 145 height 18
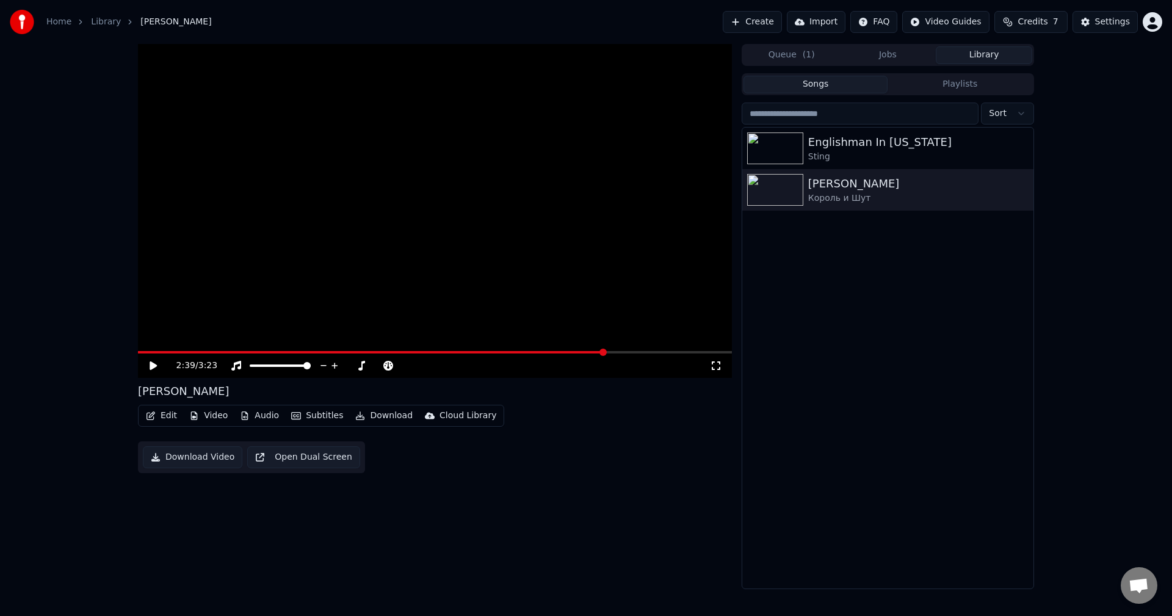
click at [828, 85] on button "Songs" at bounding box center [815, 85] width 145 height 18
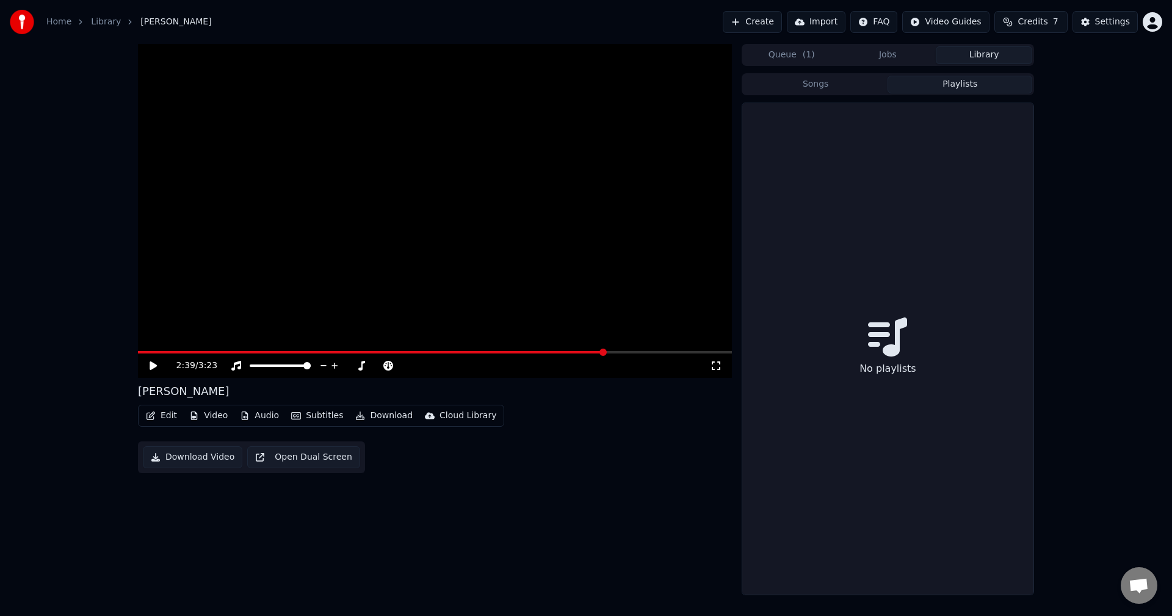
click at [948, 88] on button "Playlists" at bounding box center [959, 85] width 145 height 18
click at [833, 27] on button "Import" at bounding box center [816, 22] width 59 height 22
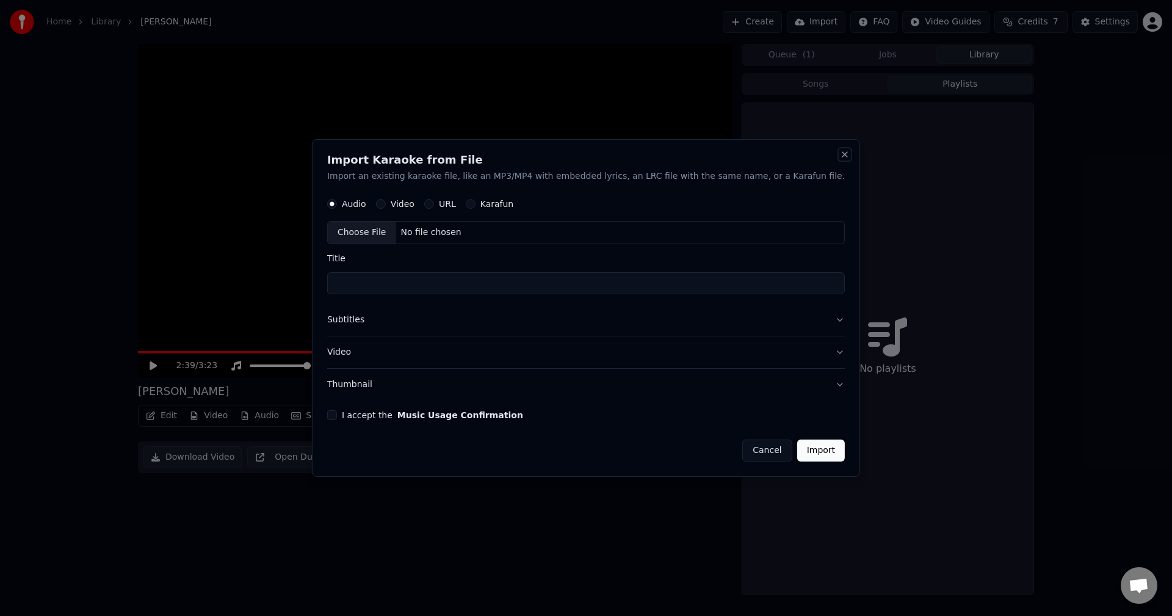
click at [840, 157] on button "Close" at bounding box center [845, 155] width 10 height 10
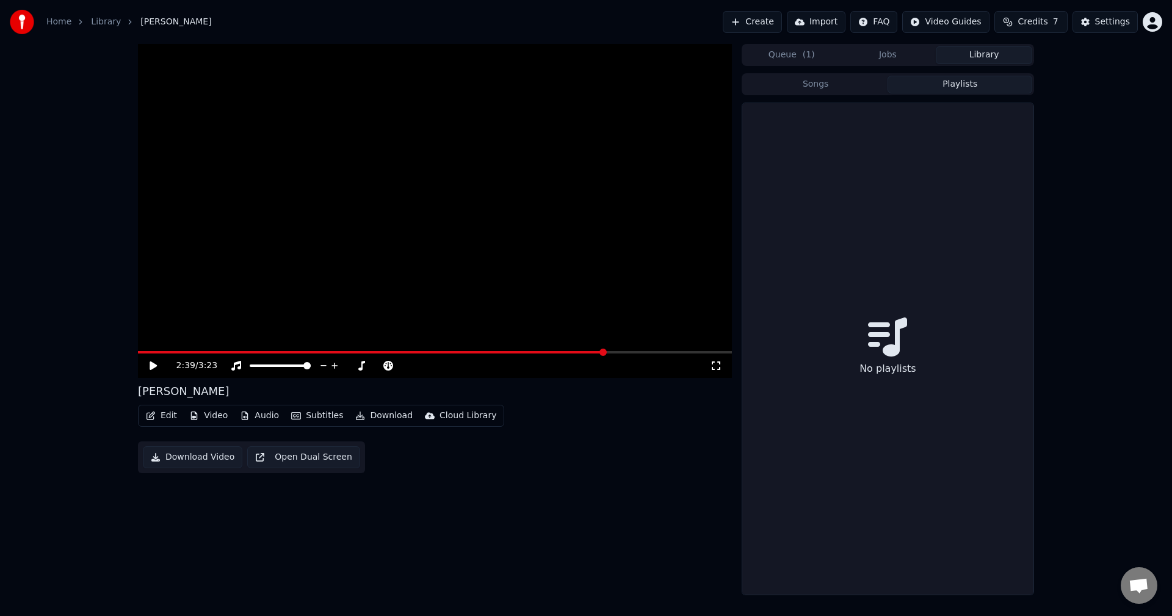
click at [822, 87] on button "Songs" at bounding box center [815, 85] width 145 height 18
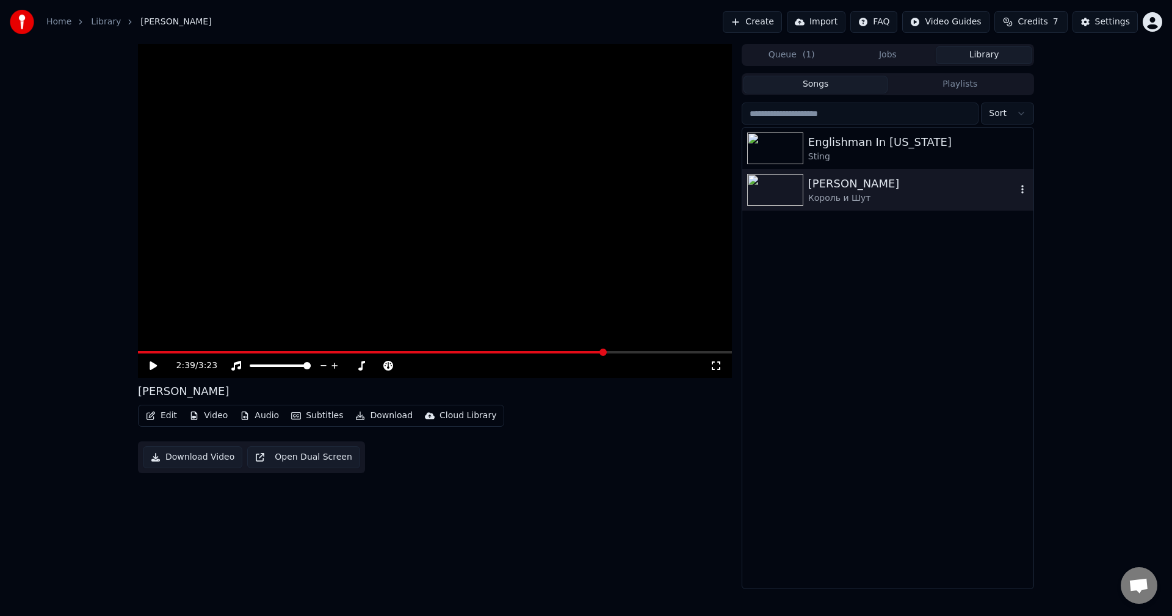
click at [842, 192] on div "Король и Шут" at bounding box center [912, 198] width 208 height 12
click at [835, 150] on div "Englishman In [US_STATE]" at bounding box center [912, 142] width 208 height 17
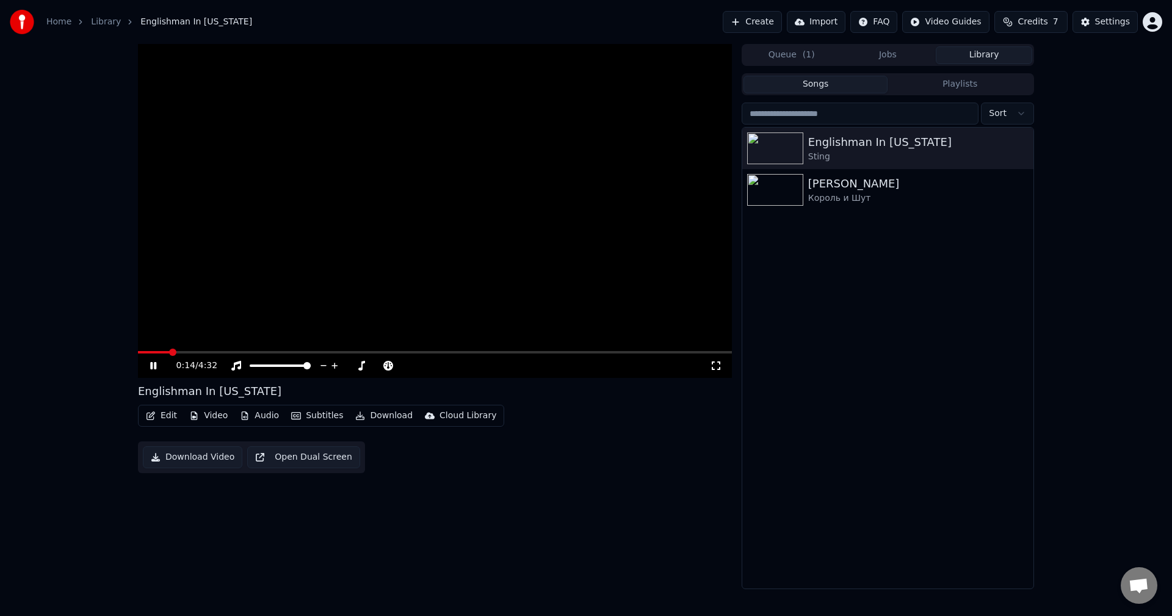
click at [625, 90] on video at bounding box center [435, 211] width 594 height 334
click at [626, 90] on video at bounding box center [435, 211] width 594 height 334
